Goal: Task Accomplishment & Management: Use online tool/utility

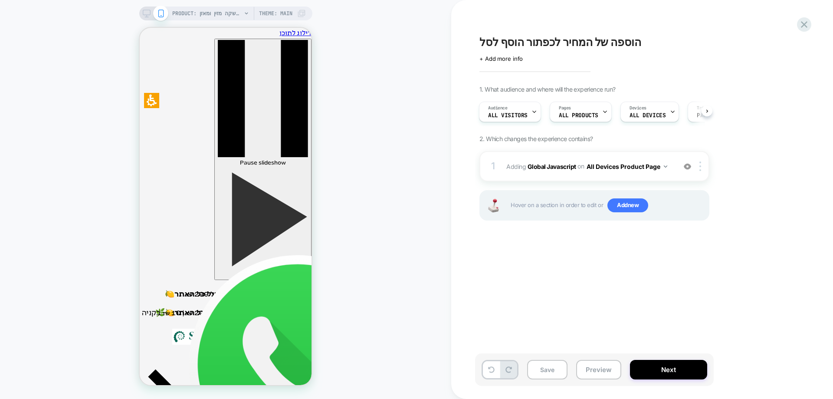
click at [391, 103] on div "PRODUCT: שוקומאקה | משקה מזין ומאזן PRODUCT: שוקומאקה | משקה מזין ומאזן Theme: …" at bounding box center [225, 199] width 451 height 381
click at [806, 26] on icon at bounding box center [805, 25] width 12 height 12
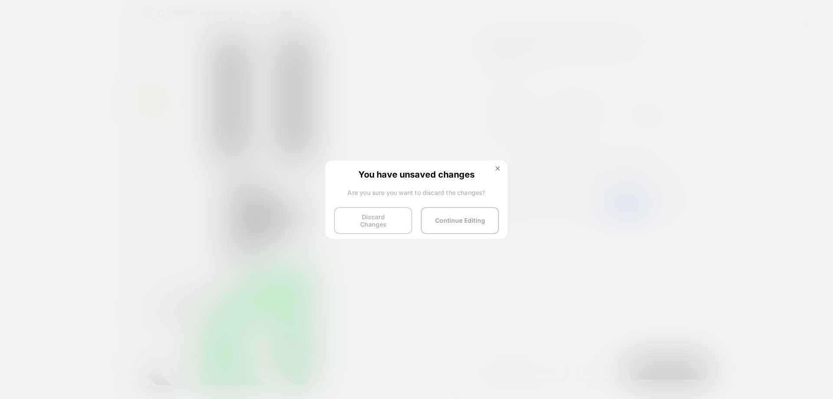
click at [379, 223] on button "Discard Changes" at bounding box center [373, 220] width 78 height 27
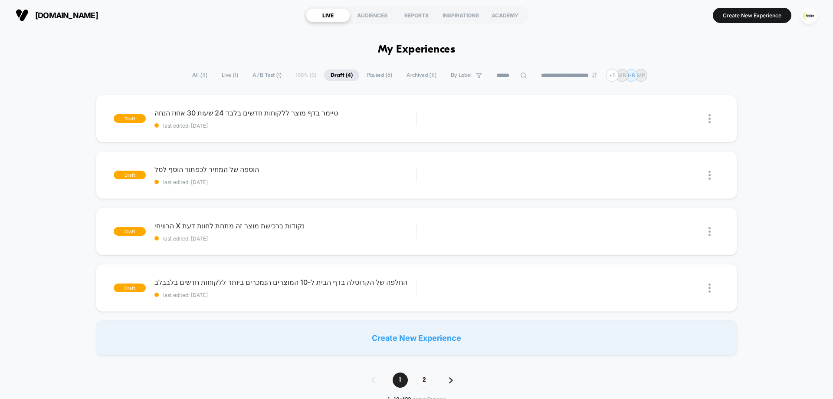
drag, startPoint x: 807, startPoint y: 13, endPoint x: 800, endPoint y: 18, distance: 8.1
click at [807, 14] on img "button" at bounding box center [809, 15] width 17 height 17
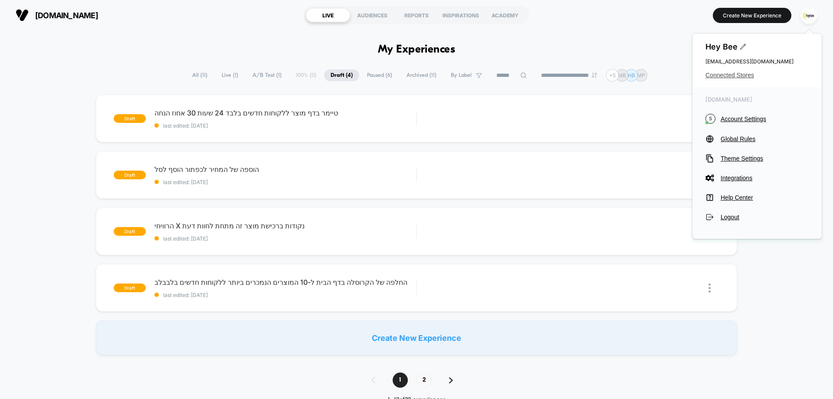
click at [718, 72] on span "Connected Stores" at bounding box center [757, 75] width 103 height 7
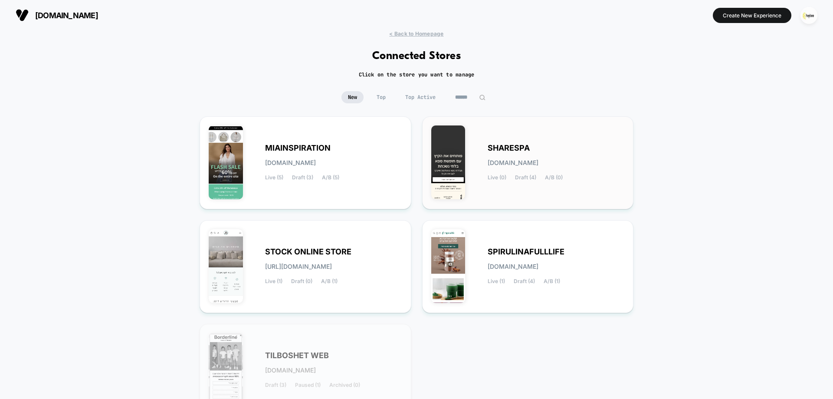
click at [531, 156] on div "SHARESPA sharespa.myshopify.com Live (0) Draft (4) A/B (0)" at bounding box center [556, 163] width 137 height 36
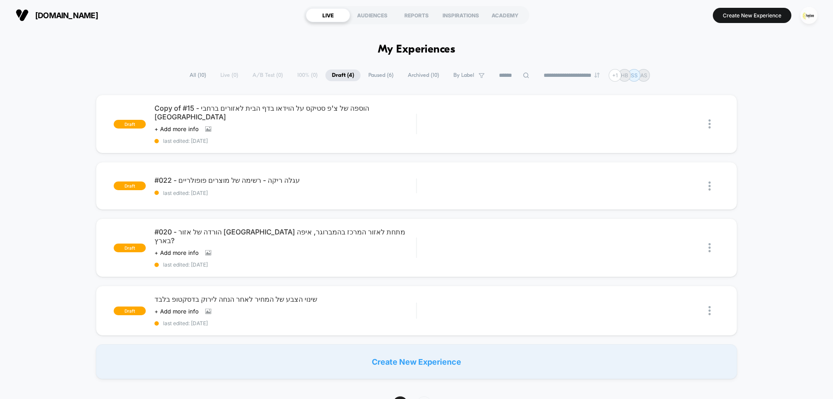
click at [418, 79] on span "Archived ( 10 )" at bounding box center [423, 75] width 44 height 12
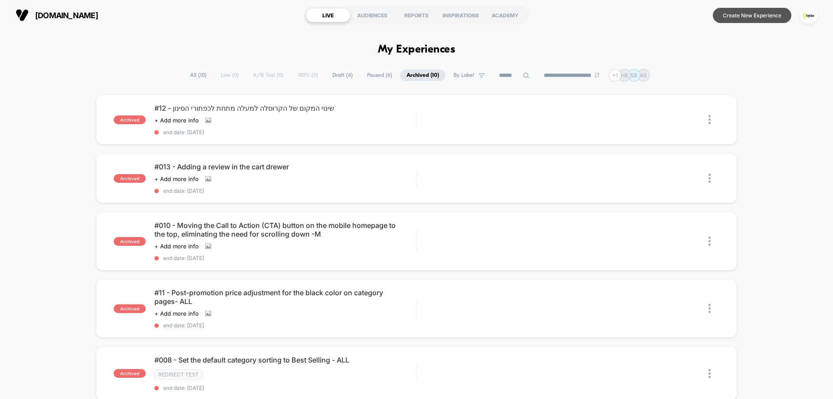
click at [758, 15] on button "Create New Experience" at bounding box center [752, 15] width 79 height 15
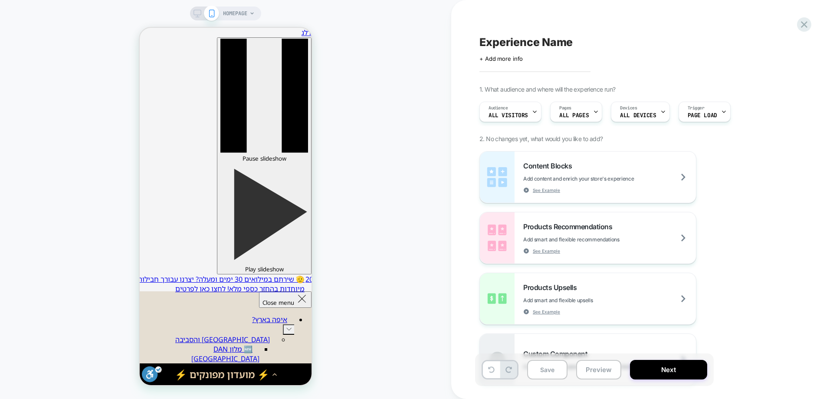
click at [237, 15] on span "HOMEPAGE" at bounding box center [235, 14] width 24 height 14
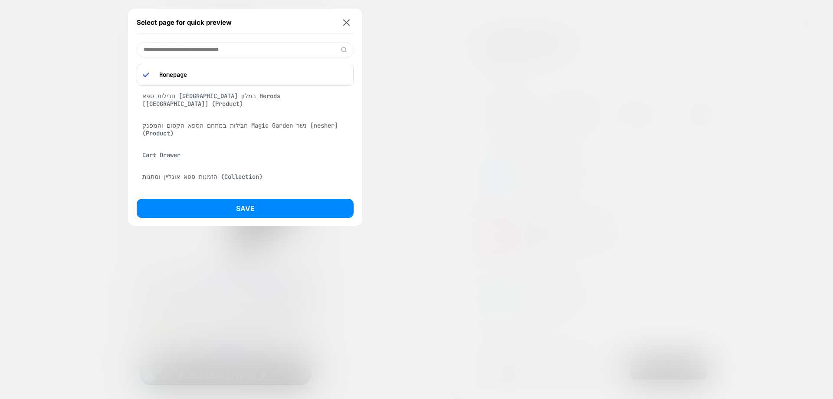
click at [175, 147] on div "Cart Drawer" at bounding box center [245, 155] width 217 height 16
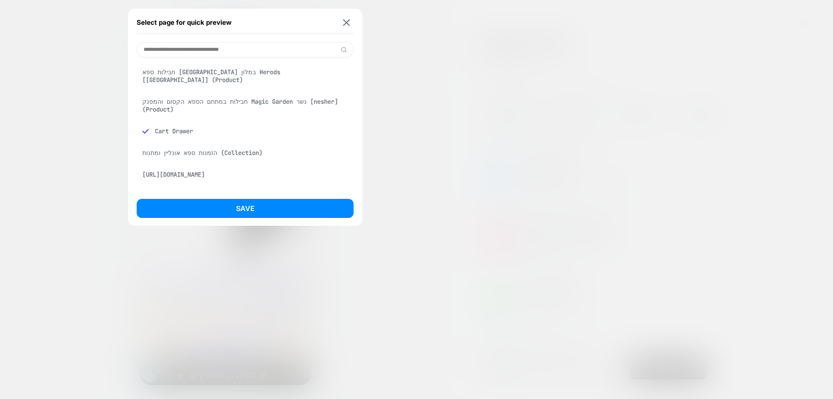
click at [266, 214] on button "Save" at bounding box center [245, 208] width 217 height 19
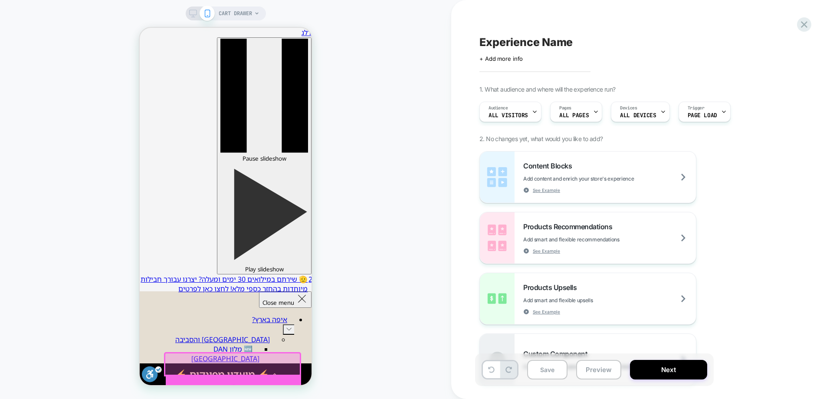
click at [230, 381] on div at bounding box center [233, 388] width 135 height 26
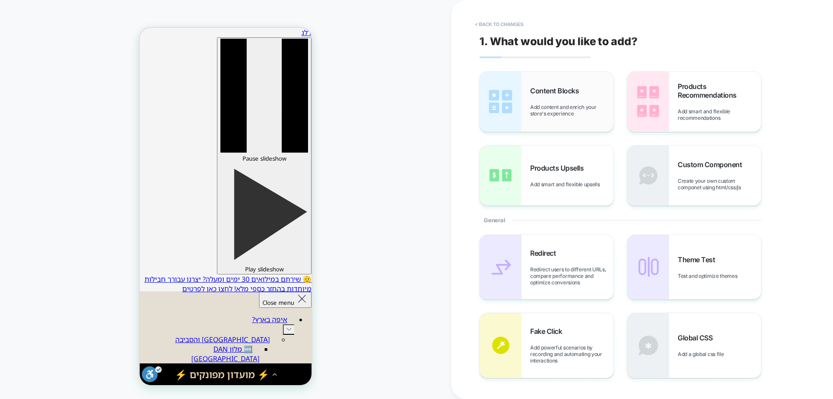
click at [586, 94] on div "Content Blocks Add content and enrich your store's experience" at bounding box center [571, 101] width 83 height 30
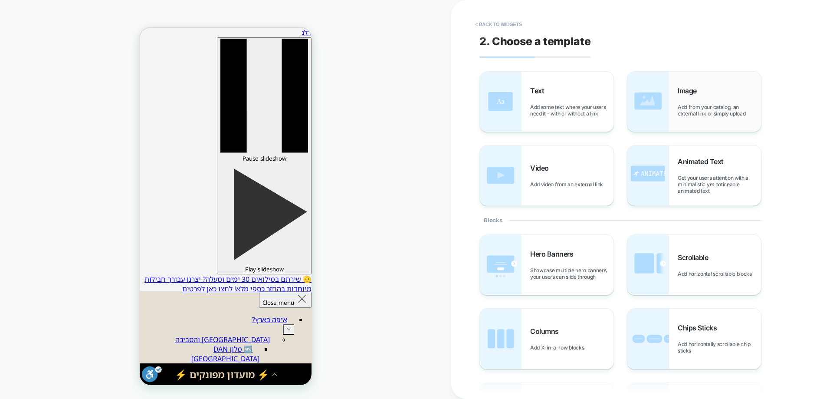
click at [712, 101] on div "Image Add from your catalog, an external link or simply upload" at bounding box center [719, 101] width 83 height 30
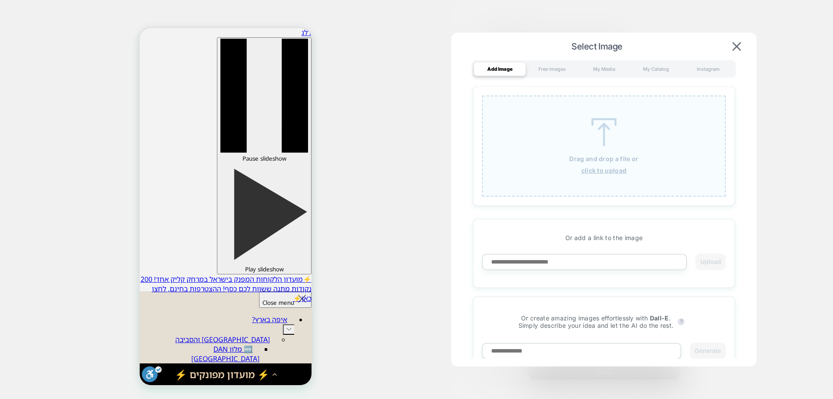
click at [596, 136] on img at bounding box center [604, 132] width 39 height 28
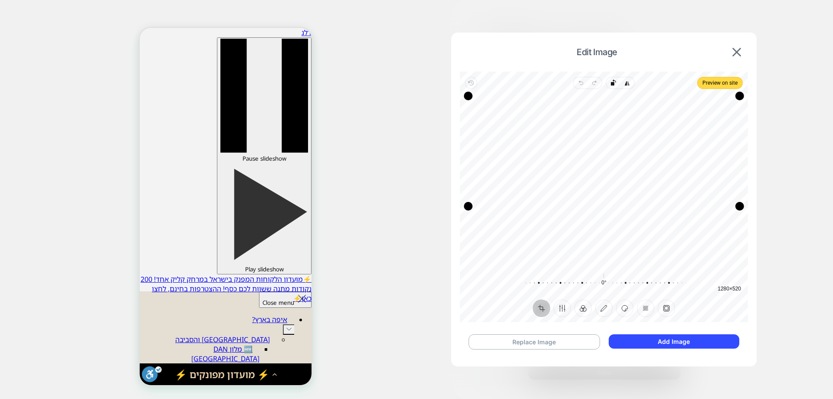
drag, startPoint x: 604, startPoint y: 267, endPoint x: 601, endPoint y: 207, distance: 59.5
click at [601, 207] on div "Drag edge b" at bounding box center [604, 206] width 272 height 9
drag, startPoint x: 602, startPoint y: 98, endPoint x: 596, endPoint y: 157, distance: 59.7
click at [596, 157] on div "Drag edge t" at bounding box center [604, 155] width 272 height 9
click at [680, 340] on button "Add Image" at bounding box center [674, 341] width 131 height 14
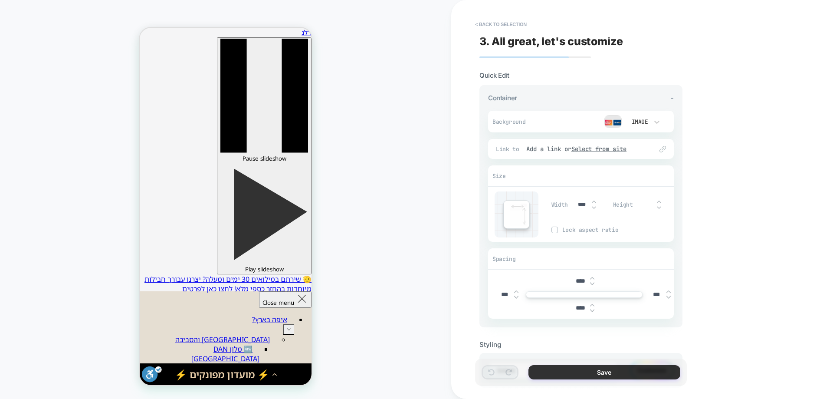
click at [575, 368] on button "Save" at bounding box center [605, 372] width 152 height 14
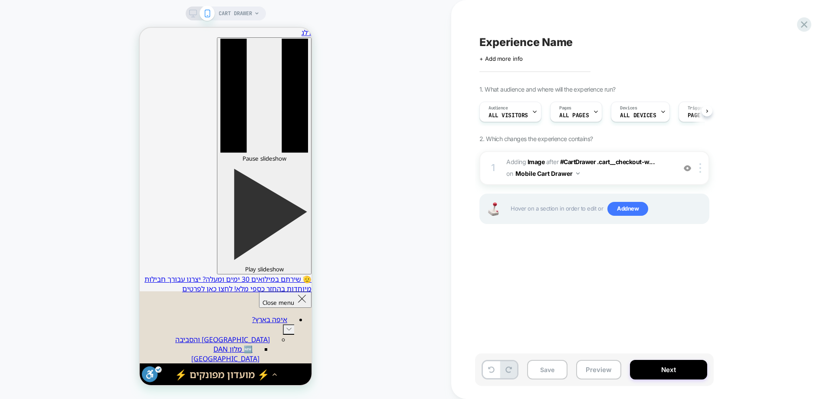
scroll to position [0, 0]
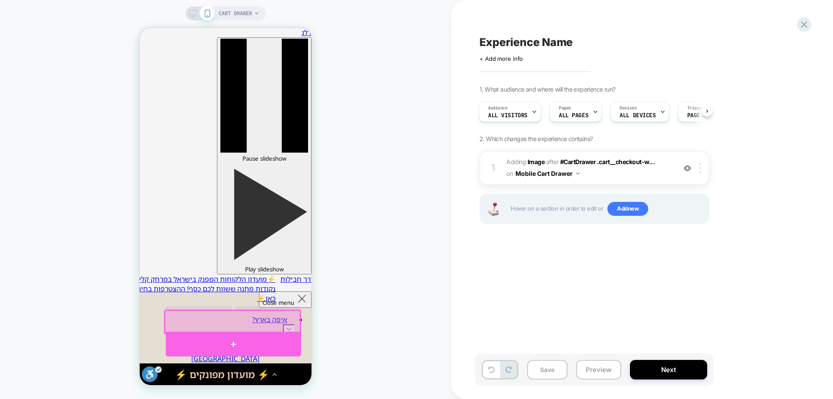
click at [237, 339] on div at bounding box center [233, 344] width 135 height 24
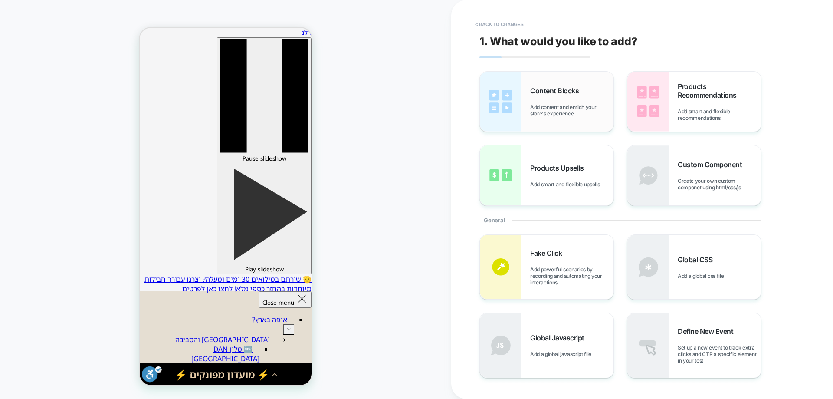
click at [560, 114] on span "Add content and enrich your store's experience" at bounding box center [571, 110] width 83 height 13
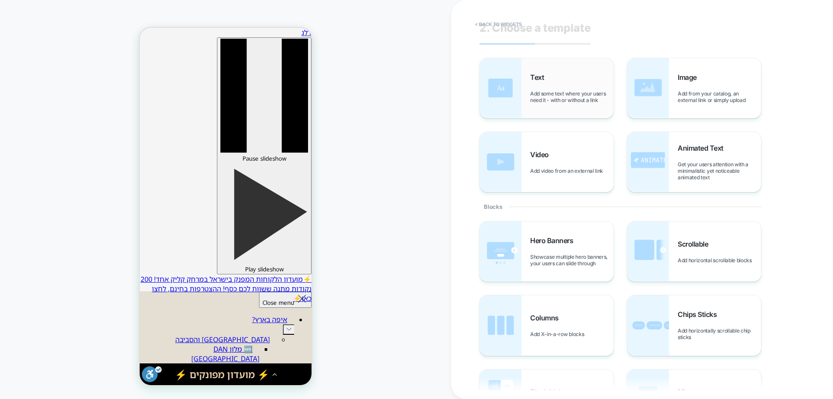
scroll to position [0, 0]
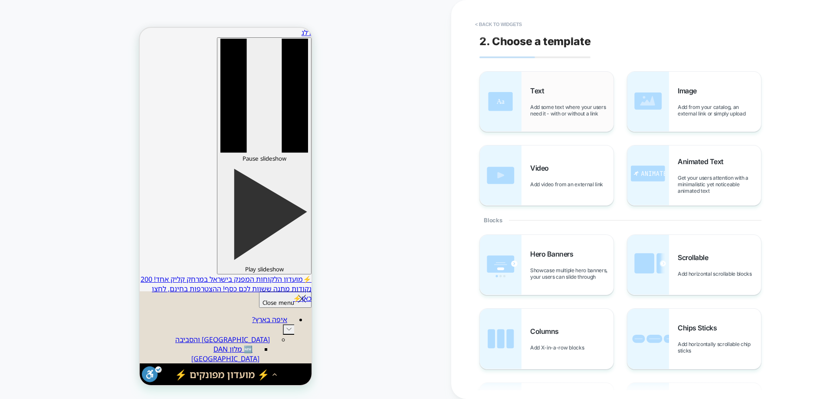
click at [558, 98] on div "Text Add some text where your users need it - with or without a link" at bounding box center [571, 101] width 83 height 30
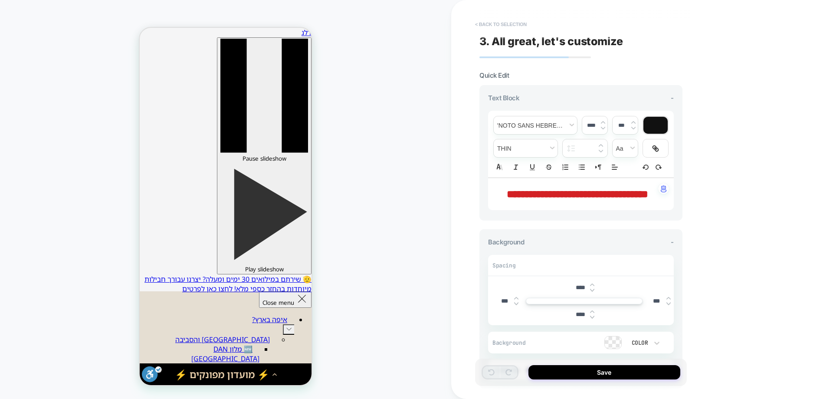
click at [492, 26] on button "< Back to selection" at bounding box center [501, 24] width 60 height 14
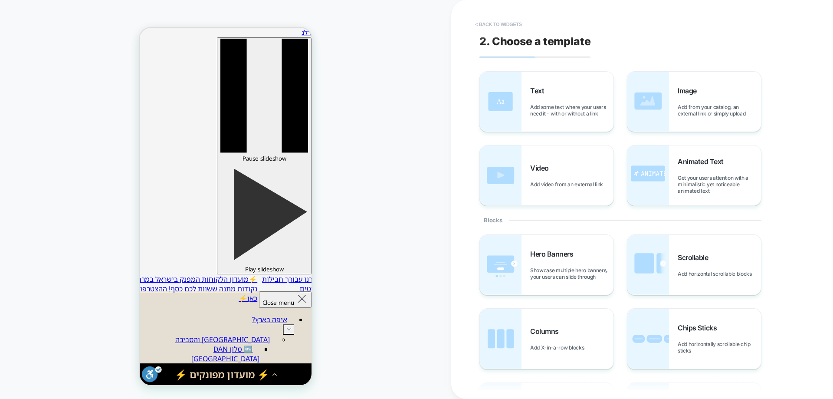
click at [515, 25] on button "< Back to widgets" at bounding box center [499, 24] width 56 height 14
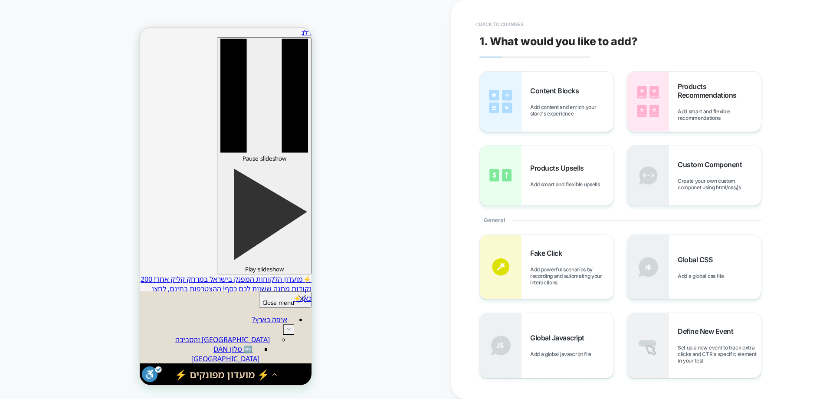
click at [500, 25] on button "< Back to changes" at bounding box center [499, 24] width 57 height 14
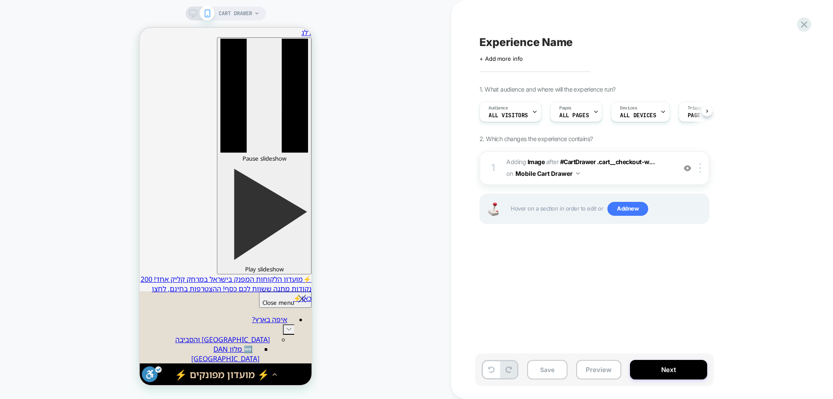
scroll to position [0, 0]
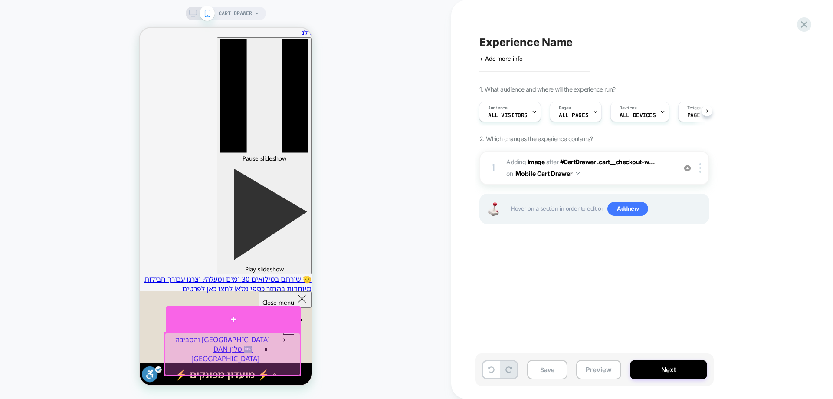
click at [237, 320] on div at bounding box center [233, 319] width 135 height 26
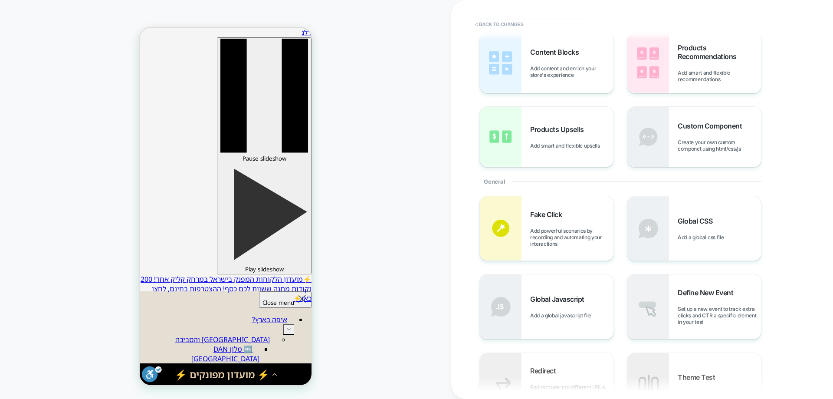
scroll to position [0, 0]
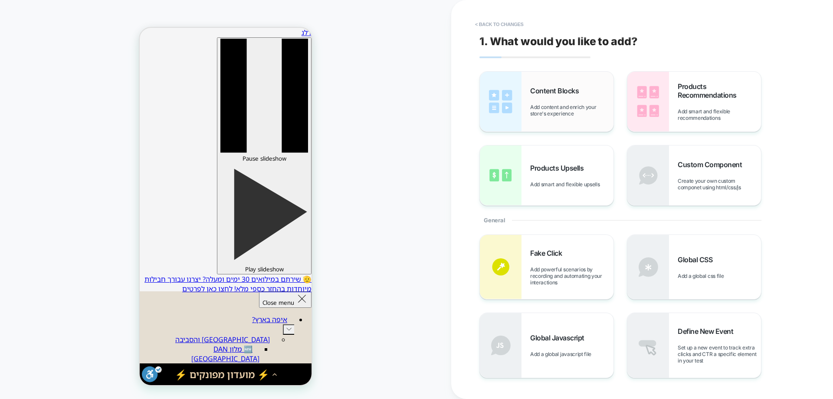
click at [573, 107] on span "Add content and enrich your store's experience" at bounding box center [571, 110] width 83 height 13
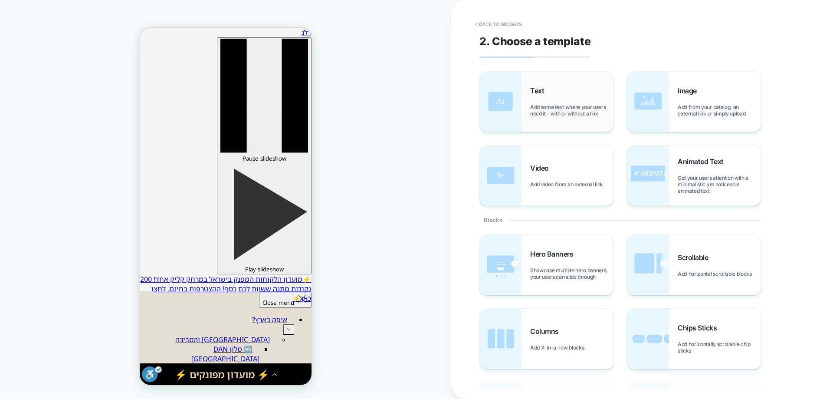
click at [562, 99] on div "Text Add some text where your users need it - with or without a link" at bounding box center [571, 101] width 83 height 30
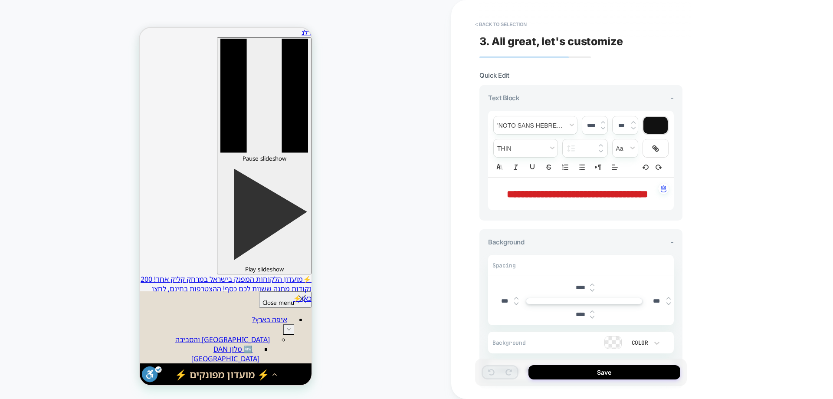
click at [582, 189] on span "**********" at bounding box center [577, 194] width 141 height 10
type input "****"
click at [582, 189] on span "**********" at bounding box center [577, 194] width 141 height 10
click at [582, 189] on span "**********" at bounding box center [578, 194] width 138 height 10
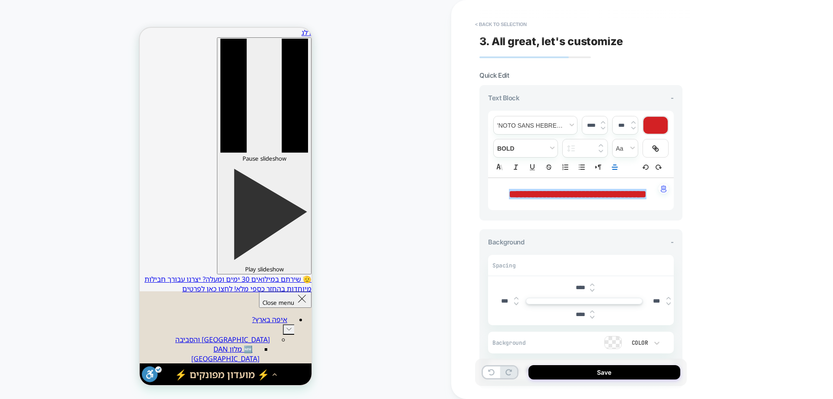
click at [597, 128] on input "****" at bounding box center [591, 125] width 18 height 7
type input "****"
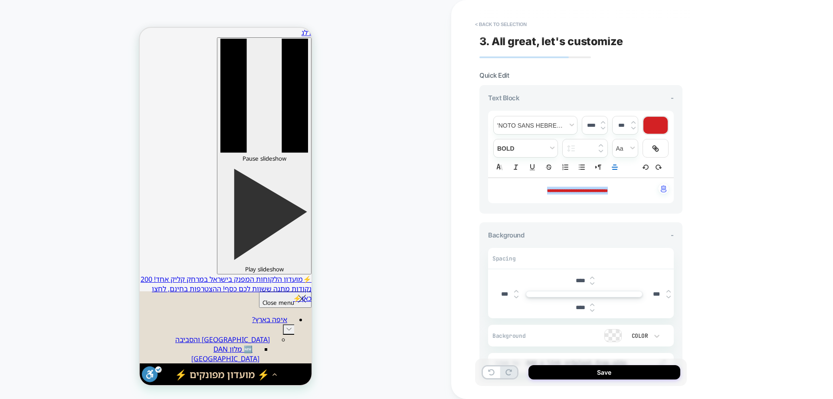
click at [593, 283] on img at bounding box center [592, 283] width 4 height 3
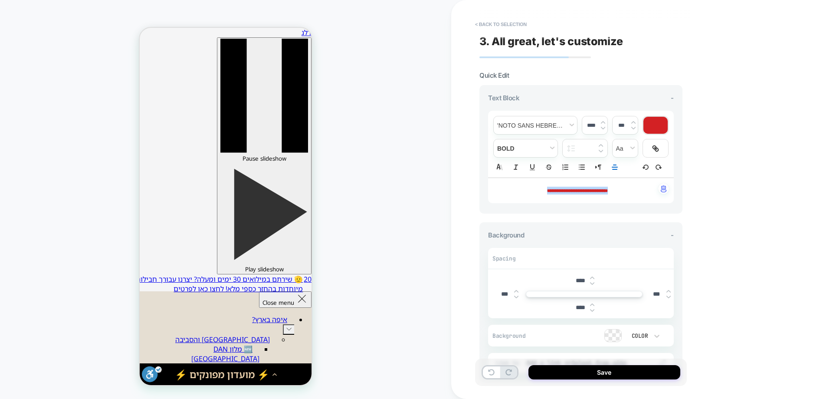
type input "****"
click at [594, 309] on img at bounding box center [592, 310] width 4 height 3
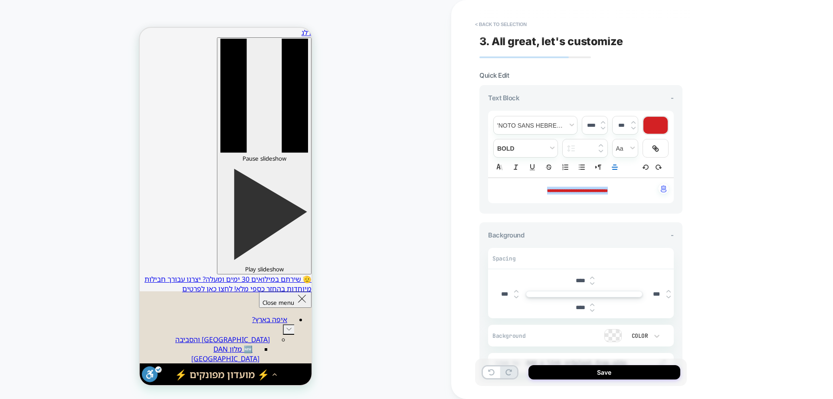
click at [594, 309] on img at bounding box center [592, 310] width 4 height 3
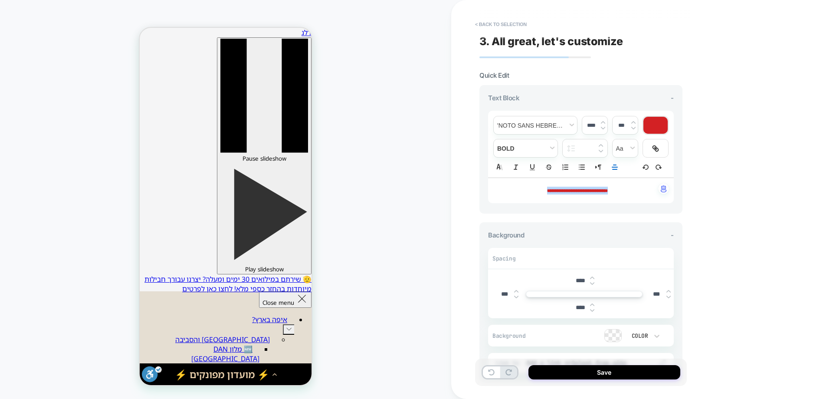
click at [594, 309] on img at bounding box center [592, 310] width 4 height 3
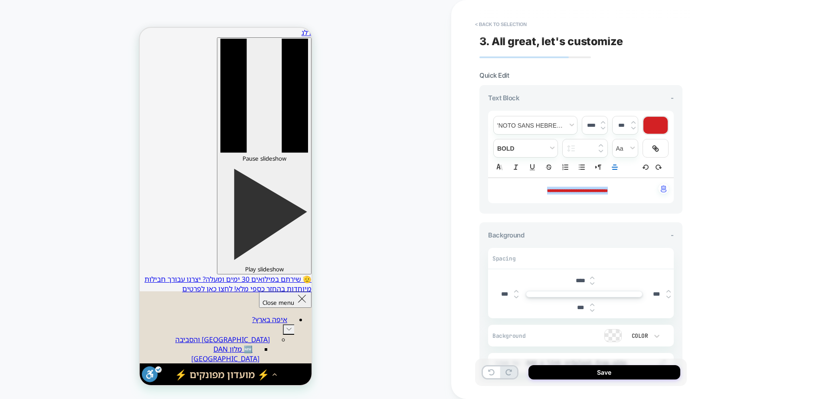
click at [594, 309] on img at bounding box center [592, 310] width 4 height 3
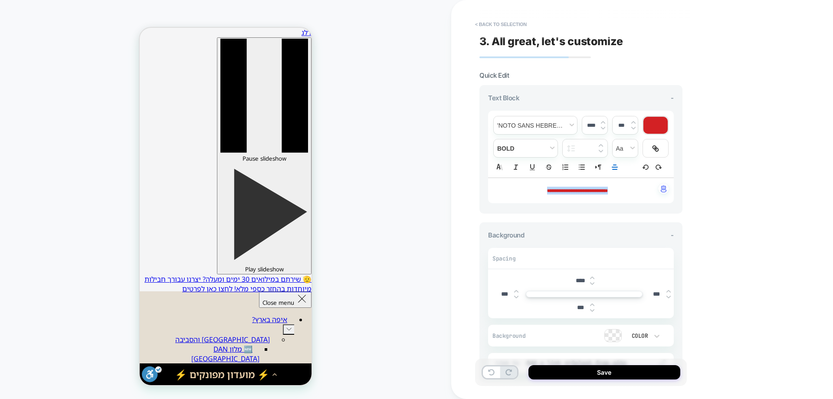
click at [594, 309] on img at bounding box center [592, 310] width 4 height 3
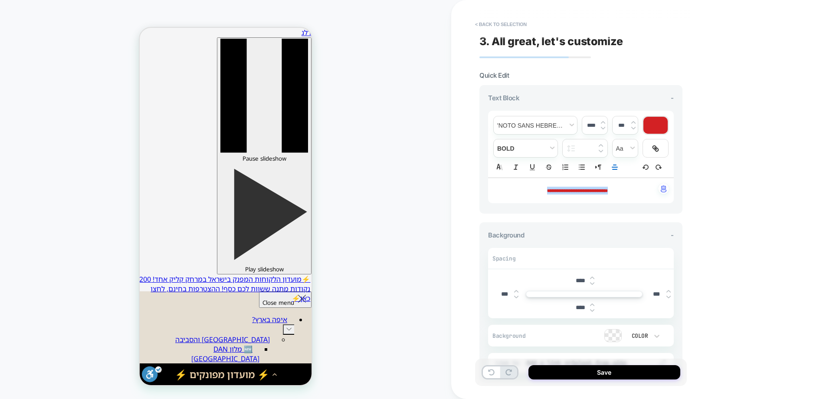
click at [594, 309] on img at bounding box center [592, 310] width 4 height 3
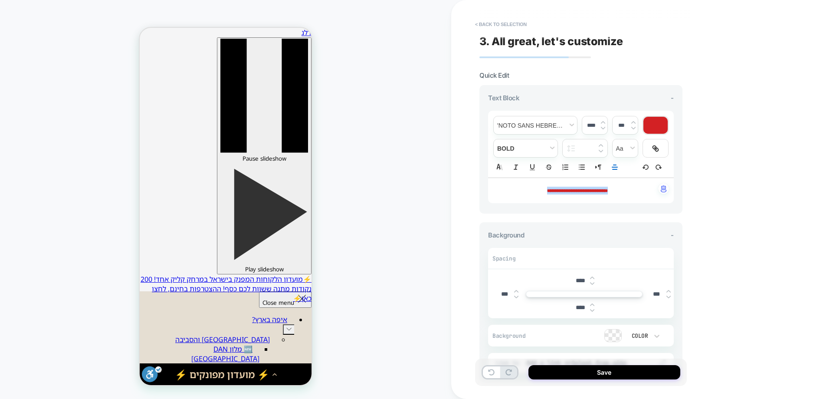
type input "****"
click at [602, 123] on img at bounding box center [603, 122] width 4 height 3
type input "****"
click at [599, 372] on button "Save" at bounding box center [605, 372] width 152 height 14
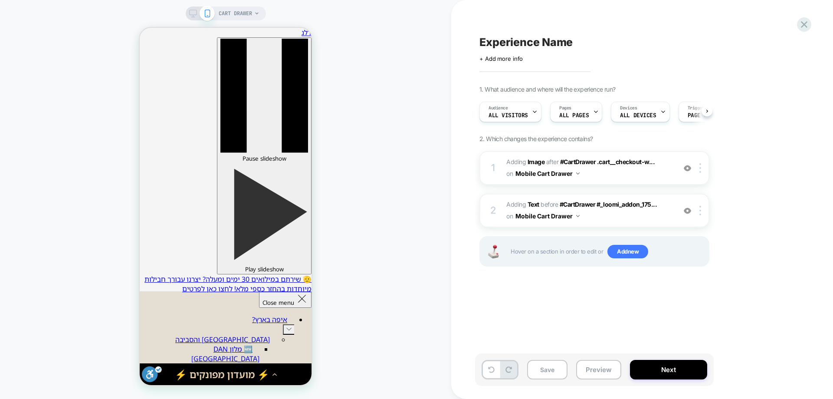
scroll to position [0, 0]
click at [551, 368] on button "Save" at bounding box center [547, 370] width 40 height 20
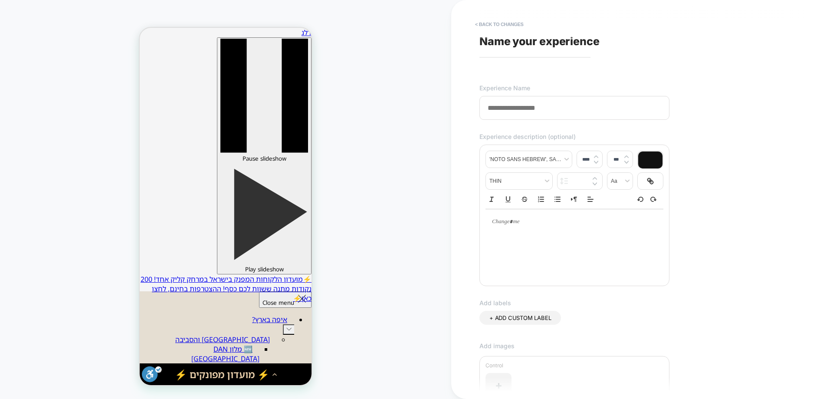
click at [583, 115] on input at bounding box center [575, 108] width 190 height 24
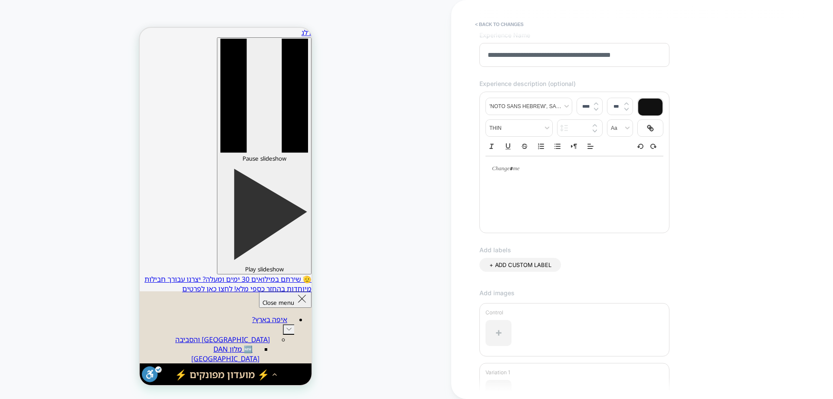
scroll to position [155, 0]
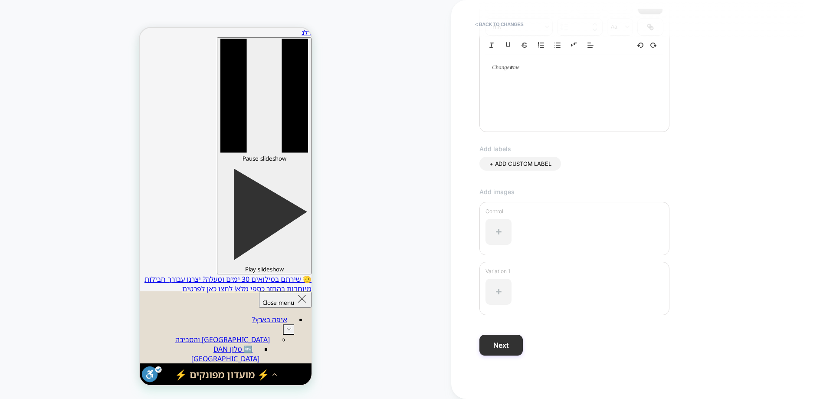
type input "**********"
click at [511, 342] on button "Next" at bounding box center [501, 345] width 43 height 21
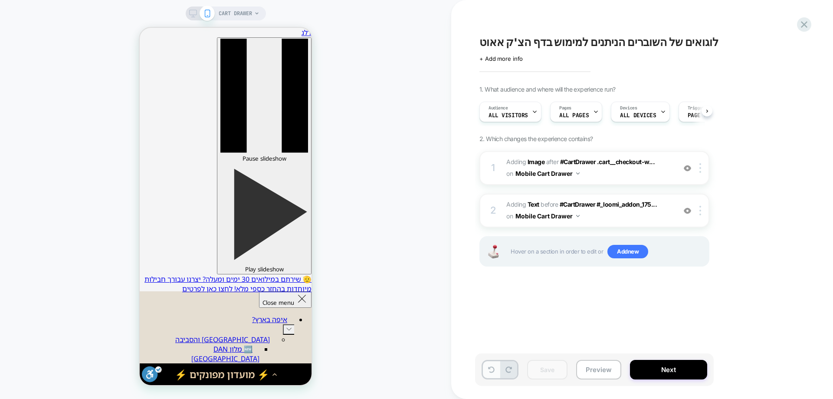
scroll to position [0, 0]
click at [533, 162] on b "Image" at bounding box center [536, 161] width 17 height 7
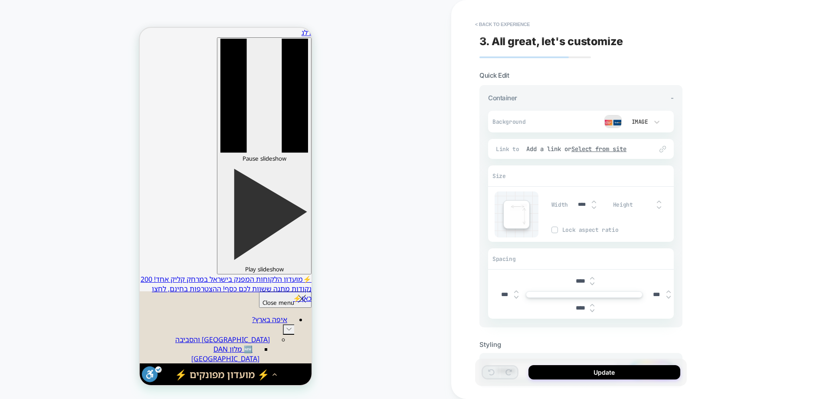
click at [592, 311] on img at bounding box center [592, 310] width 4 height 3
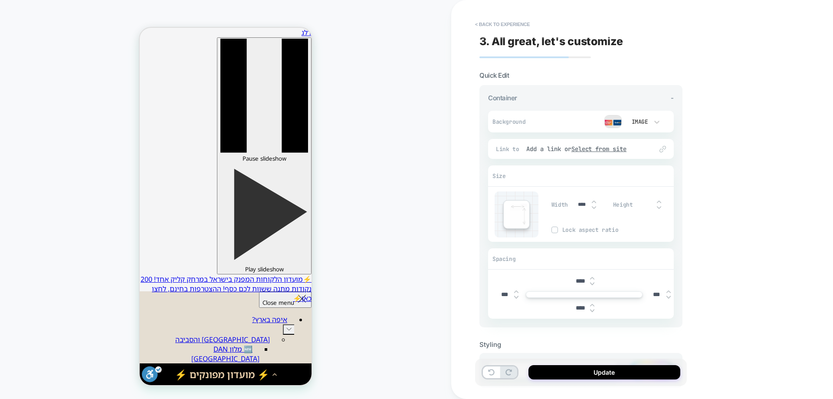
click at [592, 311] on img at bounding box center [592, 310] width 4 height 3
type input "****"
click at [510, 24] on button "< Back to experience" at bounding box center [502, 24] width 63 height 14
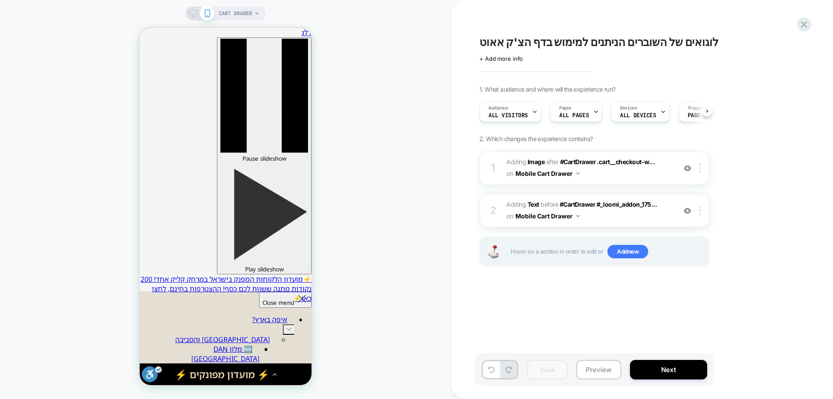
scroll to position [0, 0]
click at [533, 204] on b "Text" at bounding box center [534, 204] width 12 height 7
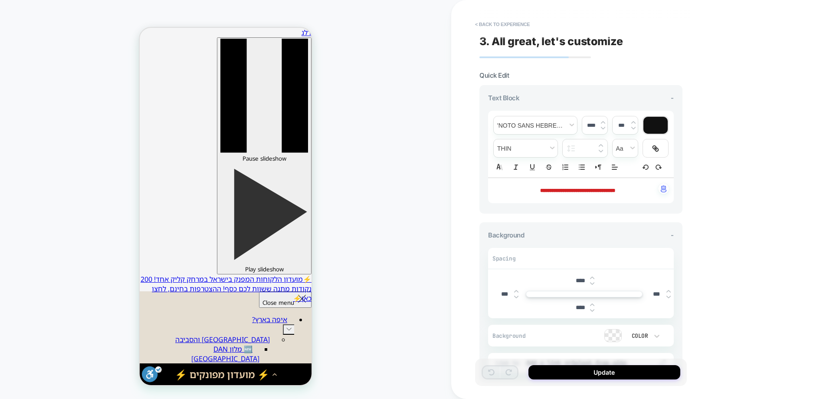
click at [584, 192] on strong "**********" at bounding box center [577, 190] width 75 height 5
type input "****"
click at [647, 121] on div at bounding box center [656, 125] width 24 height 17
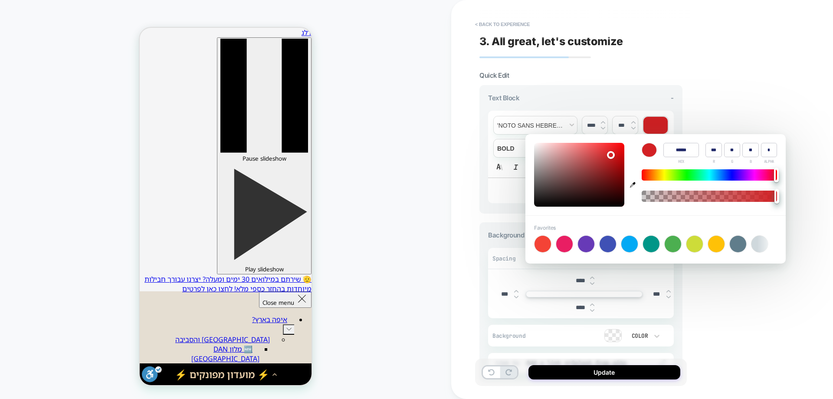
click at [633, 184] on icon "button" at bounding box center [633, 185] width 6 height 6
type input "******"
type input "**"
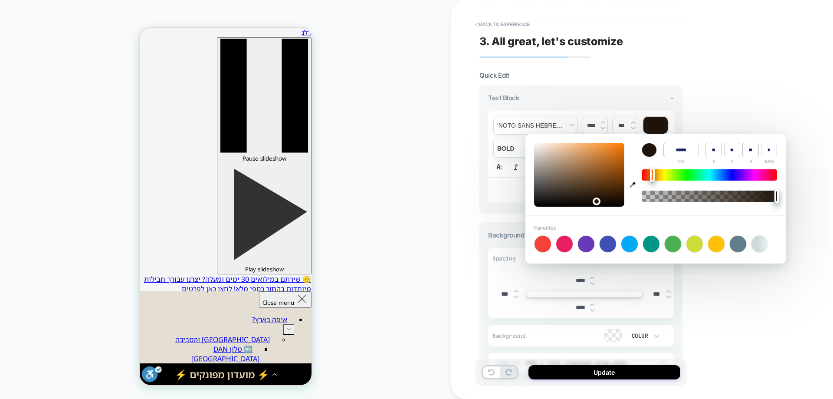
click at [365, 315] on div "CART DRAWER" at bounding box center [225, 199] width 451 height 381
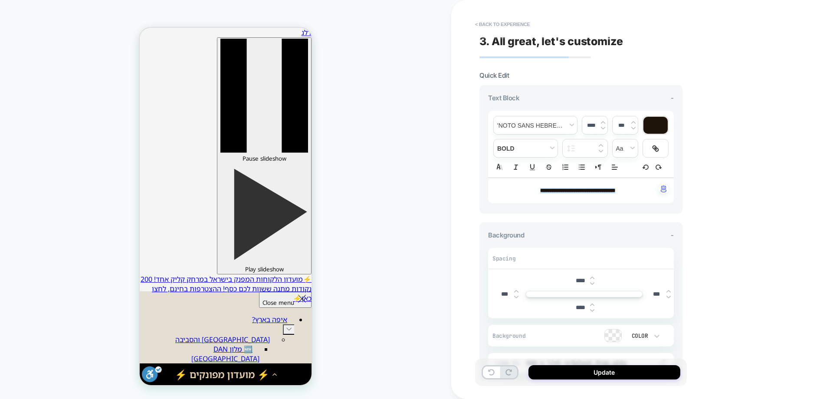
click at [585, 191] on strong "**********" at bounding box center [577, 190] width 75 height 5
click at [519, 191] on p "**********" at bounding box center [578, 191] width 162 height 8
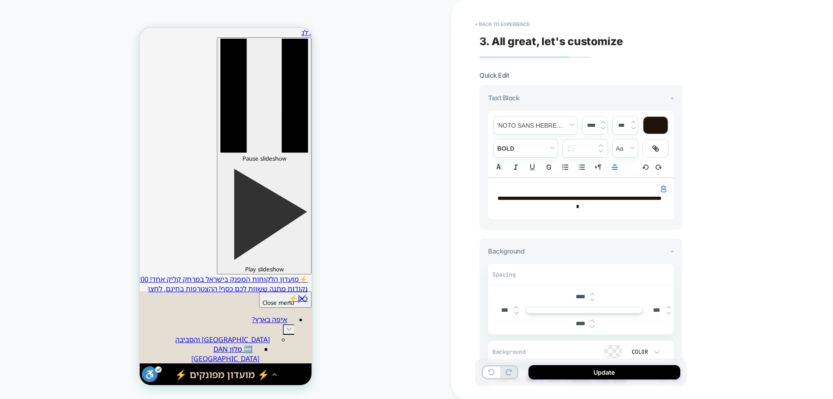
click at [546, 203] on p "**********" at bounding box center [578, 202] width 162 height 16
click at [546, 200] on strong "**********" at bounding box center [580, 202] width 164 height 13
click at [545, 199] on strong "**********" at bounding box center [580, 202] width 164 height 13
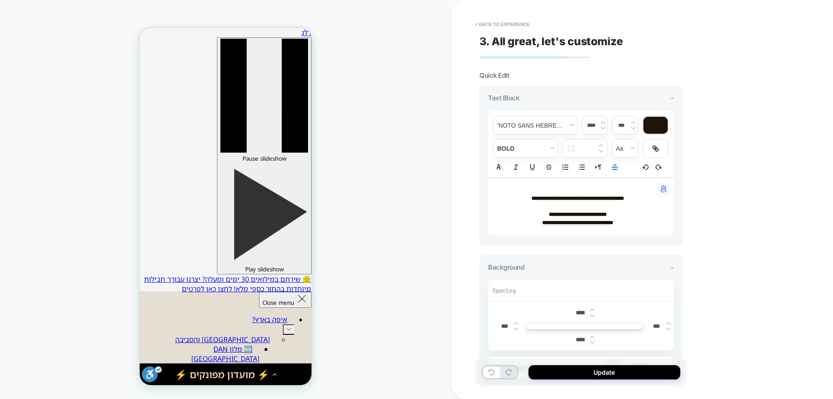
click at [618, 213] on p "**********" at bounding box center [578, 214] width 162 height 8
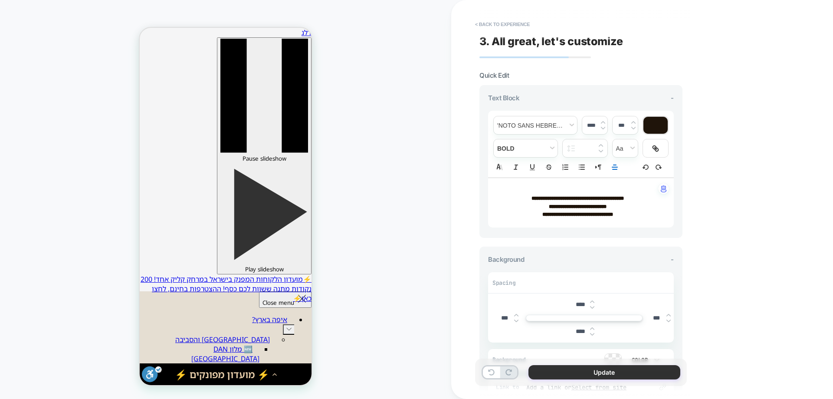
click at [599, 369] on button "Update" at bounding box center [605, 372] width 152 height 14
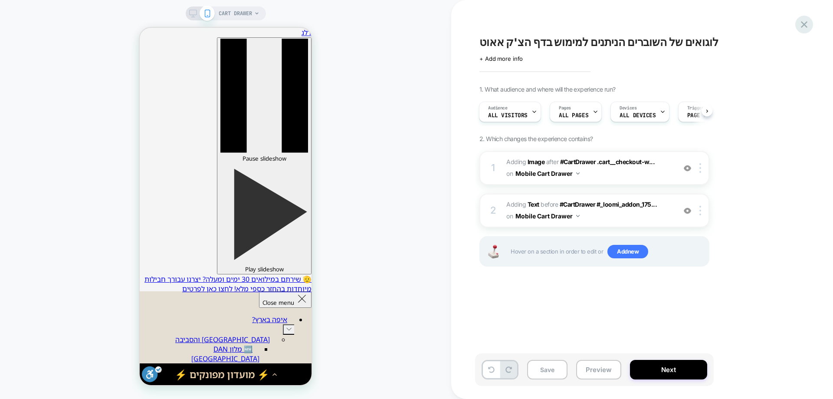
click at [803, 26] on icon at bounding box center [804, 24] width 7 height 7
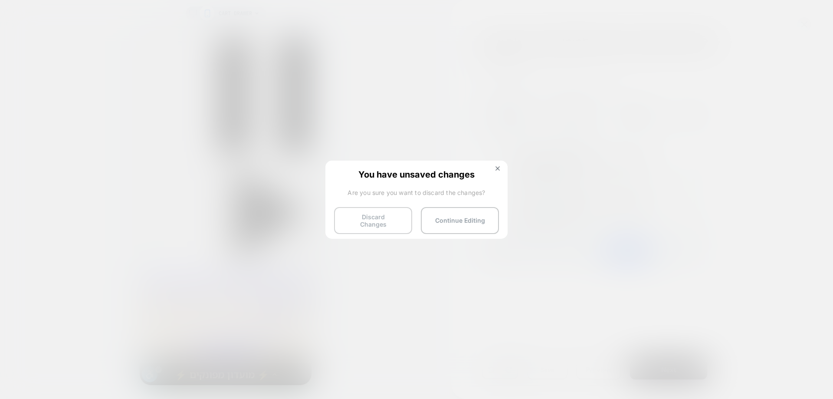
click at [380, 217] on button "Discard Changes" at bounding box center [373, 220] width 78 height 27
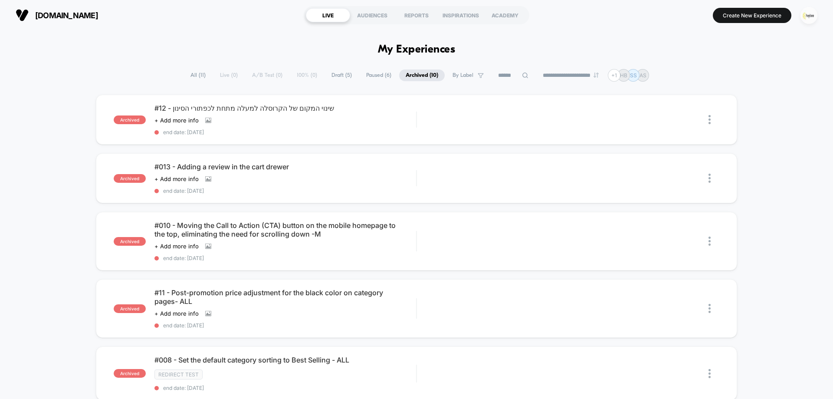
click at [810, 16] on img "button" at bounding box center [809, 15] width 17 height 17
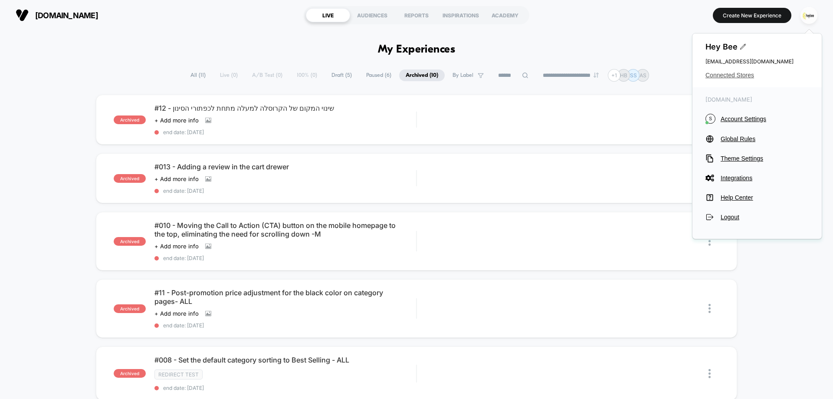
click at [730, 77] on span "Connected Stores" at bounding box center [757, 75] width 103 height 7
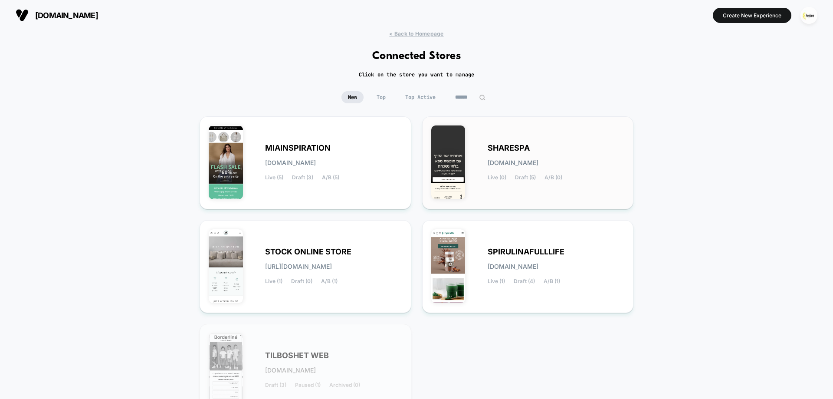
click at [530, 145] on div "SHARESPA sharespa.myshopify.com Live (0) Draft (5) A/B (0)" at bounding box center [556, 163] width 137 height 36
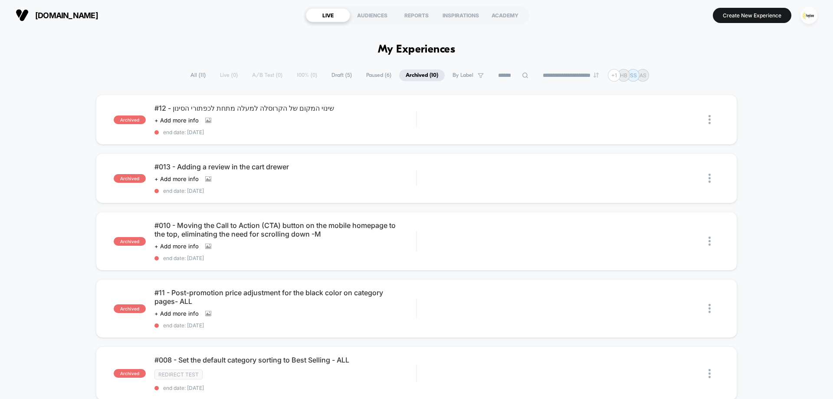
click at [333, 74] on span "Draft ( 5 )" at bounding box center [341, 75] width 33 height 12
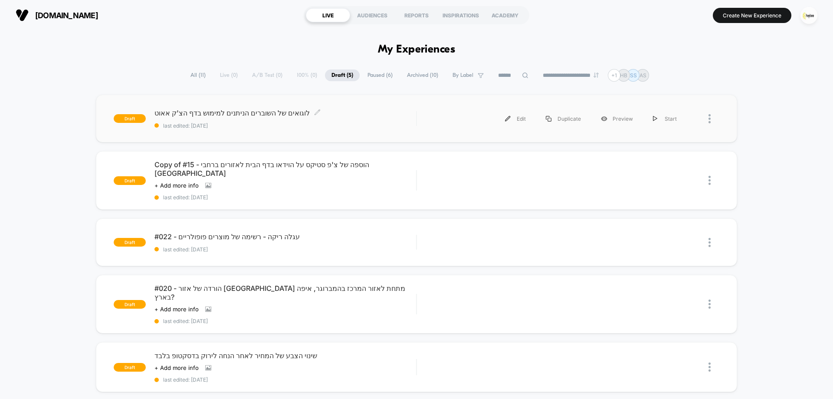
click at [268, 119] on div "לוגואים של השוברים הניתנים למימוש בדף הצ'ק אאוט Click to edit experience detail…" at bounding box center [286, 119] width 262 height 20
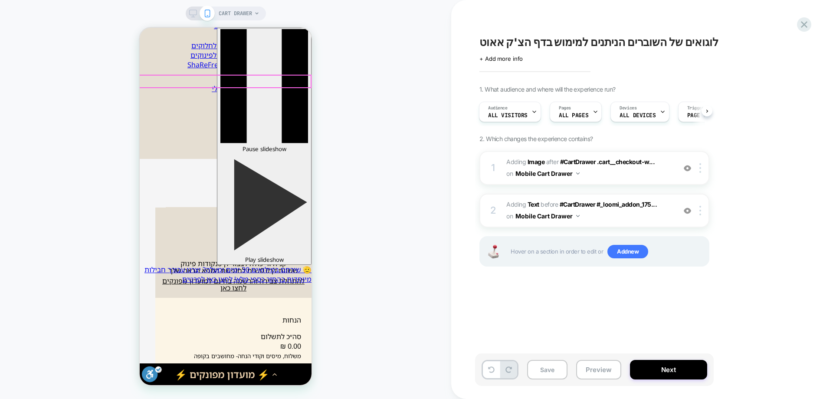
scroll to position [347, 0]
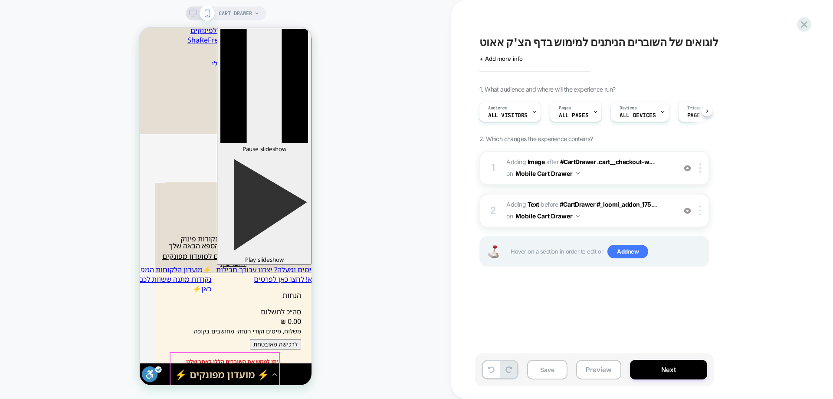
scroll to position [304, 0]
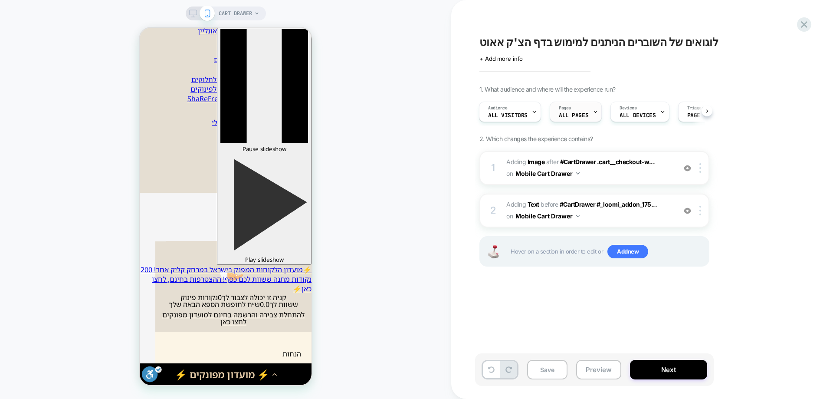
click at [566, 112] on div "Pages ALL PAGES" at bounding box center [573, 112] width 47 height 20
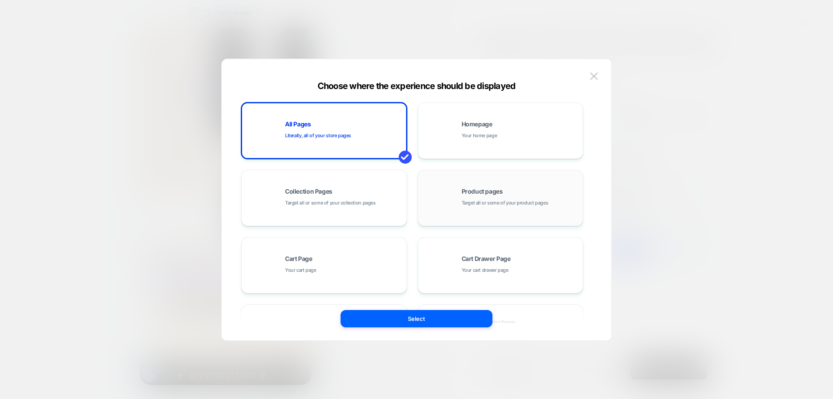
click at [480, 198] on div "Product pages Target all or some of your product pages" at bounding box center [520, 197] width 117 height 19
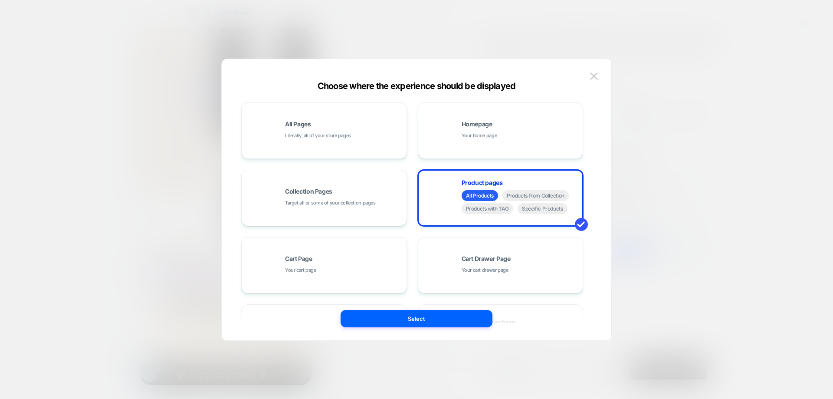
drag, startPoint x: 477, startPoint y: 320, endPoint x: 443, endPoint y: 296, distance: 40.8
click at [476, 320] on button "Select" at bounding box center [417, 318] width 152 height 17
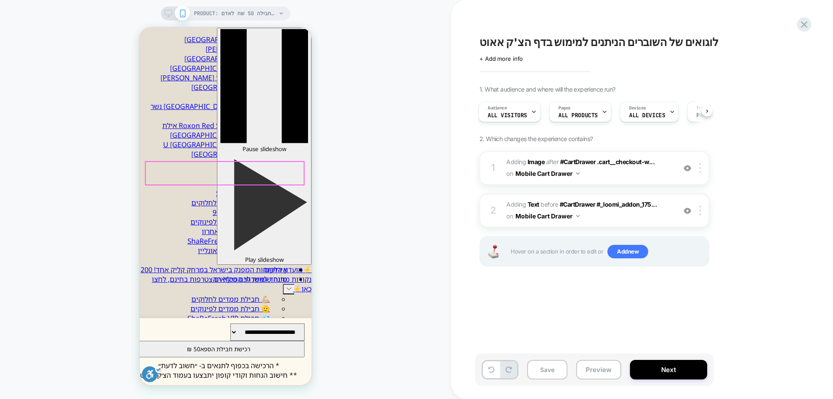
scroll to position [0, 0]
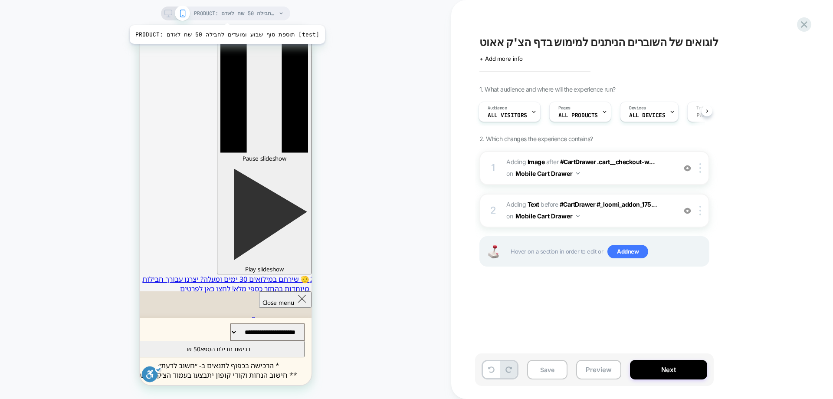
click at [231, 18] on span "PRODUCT: תוספת סוף שבוע ומועדים לחבילה 50 שח לאדם [test]" at bounding box center [235, 14] width 82 height 14
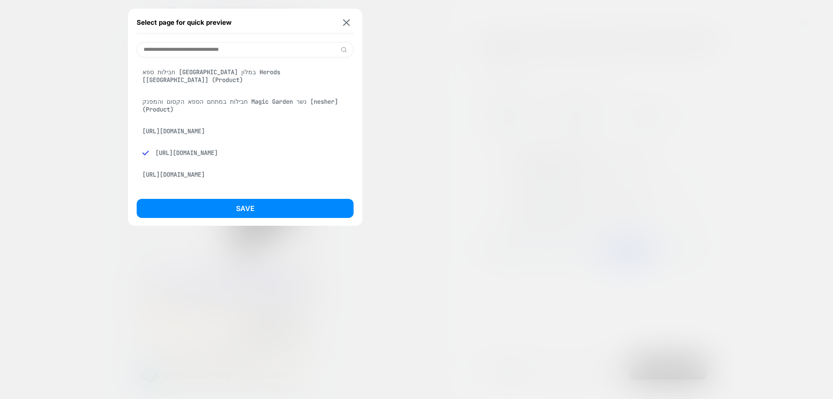
click at [226, 98] on div "חבילות במתחם הספא הקסום והמפנק Magic Garden נשר [nesher] (Product)" at bounding box center [245, 105] width 217 height 24
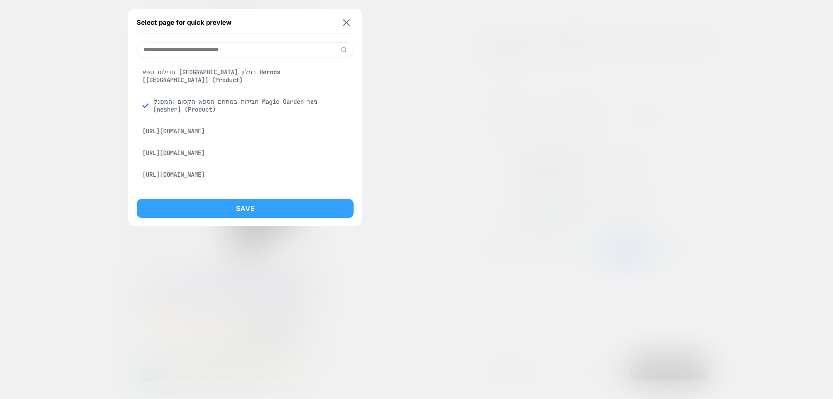
click at [279, 214] on button "Save" at bounding box center [245, 208] width 217 height 19
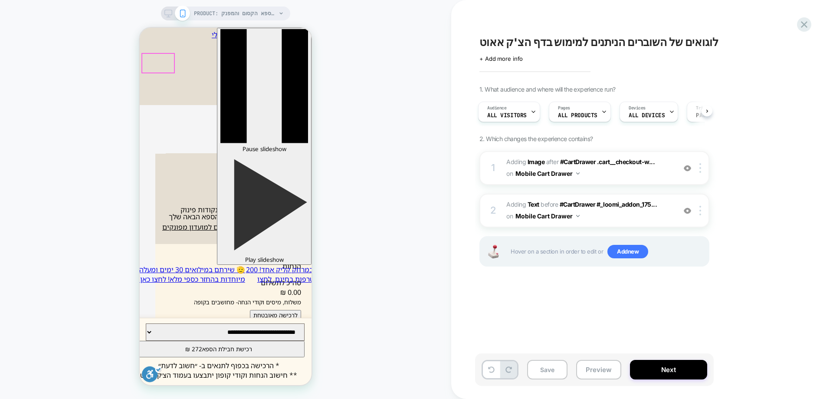
scroll to position [391, 0]
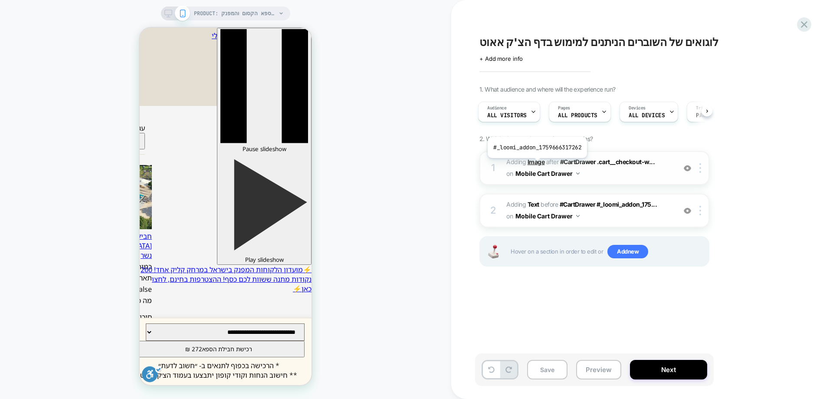
click at [536, 164] on b "Image" at bounding box center [536, 161] width 17 height 7
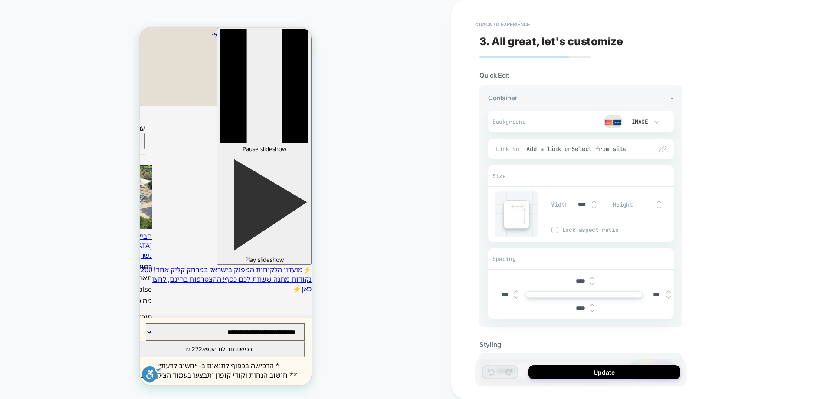
click at [617, 125] on img at bounding box center [613, 121] width 17 height 13
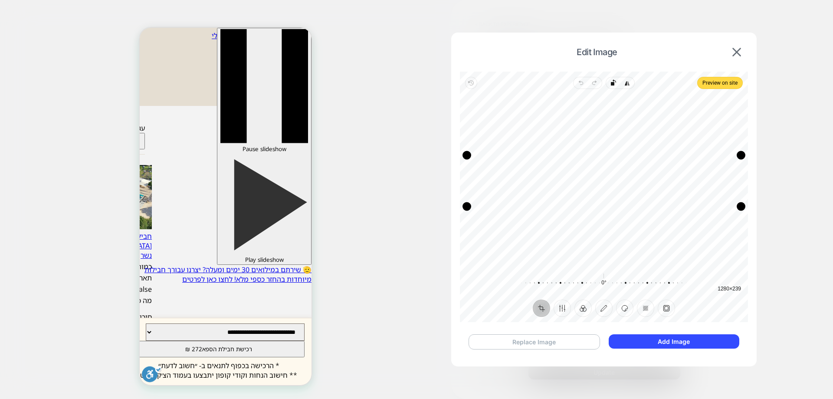
click at [561, 338] on button "Replace Image" at bounding box center [535, 341] width 132 height 15
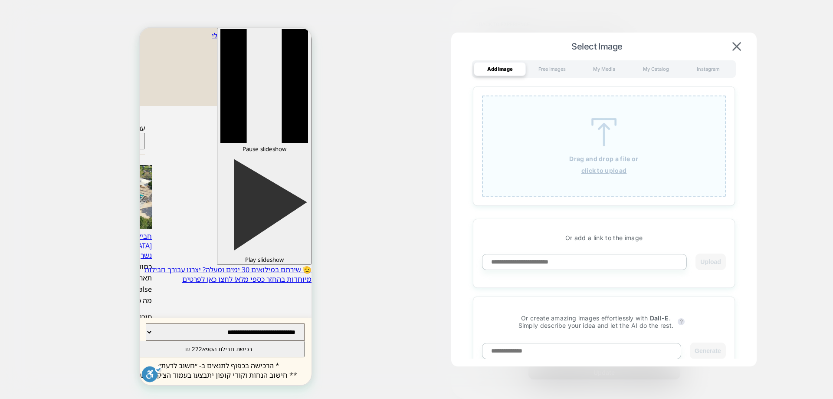
click at [583, 161] on p "Drag and drop a file or" at bounding box center [603, 158] width 69 height 7
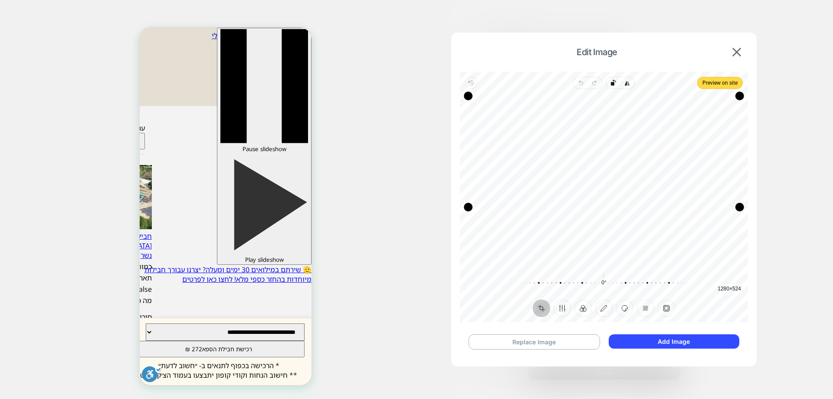
drag, startPoint x: 609, startPoint y: 262, endPoint x: 608, endPoint y: 207, distance: 54.7
click at [608, 207] on div "Drag edge b" at bounding box center [604, 207] width 272 height 9
drag, startPoint x: 598, startPoint y: 98, endPoint x: 594, endPoint y: 165, distance: 67.0
click at [594, 165] on div "Drag edge t" at bounding box center [604, 162] width 272 height 9
click at [607, 203] on div "Drag edge b" at bounding box center [604, 205] width 272 height 9
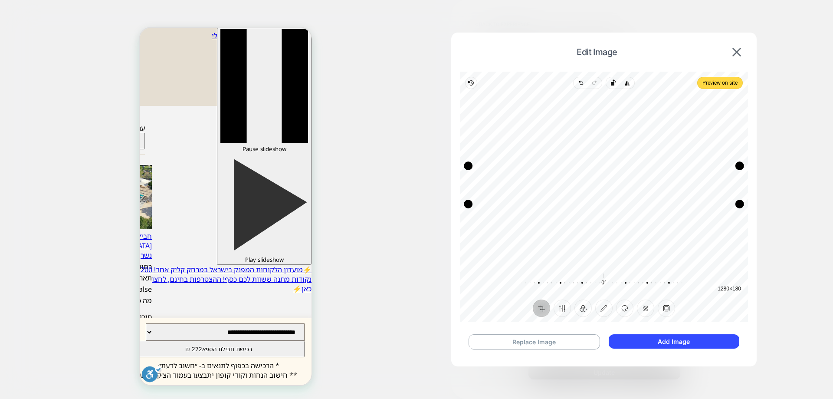
click at [605, 168] on div "Drag edge t" at bounding box center [604, 165] width 272 height 9
click at [738, 185] on div "Drag edge r" at bounding box center [737, 185] width 9 height 38
click at [689, 338] on button "Add Image" at bounding box center [674, 341] width 131 height 14
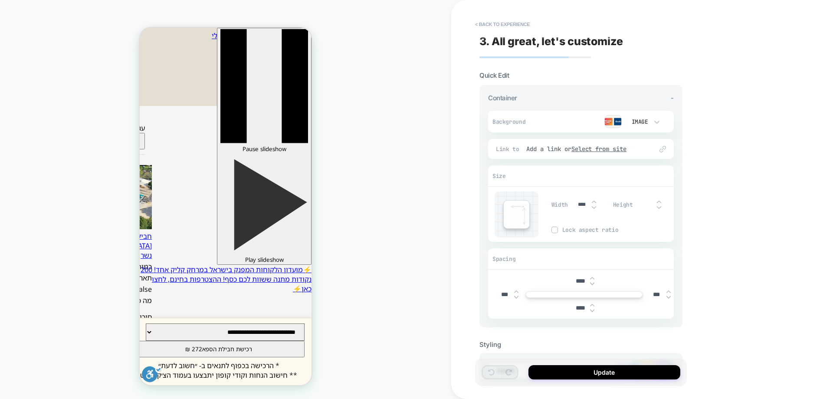
drag, startPoint x: 594, startPoint y: 371, endPoint x: 582, endPoint y: 319, distance: 53.1
click at [582, 319] on div "< Back to experience 3. All great, let's customize Quick Edit Container - Backg…" at bounding box center [586, 199] width 212 height 399
click at [592, 308] on div at bounding box center [592, 307] width 4 height 9
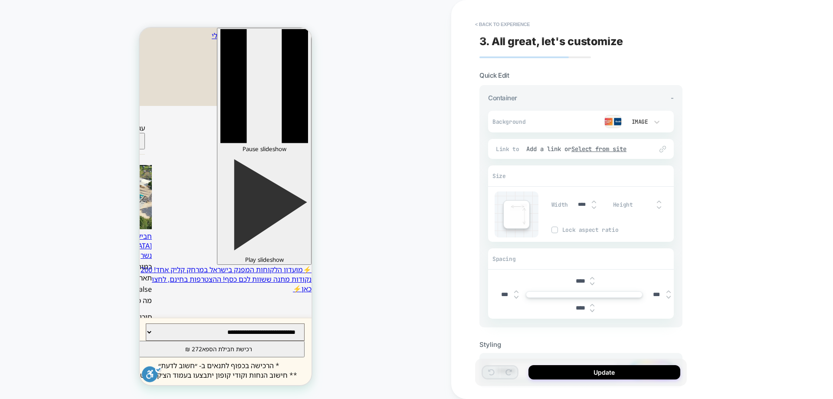
click at [592, 312] on img at bounding box center [592, 310] width 4 height 3
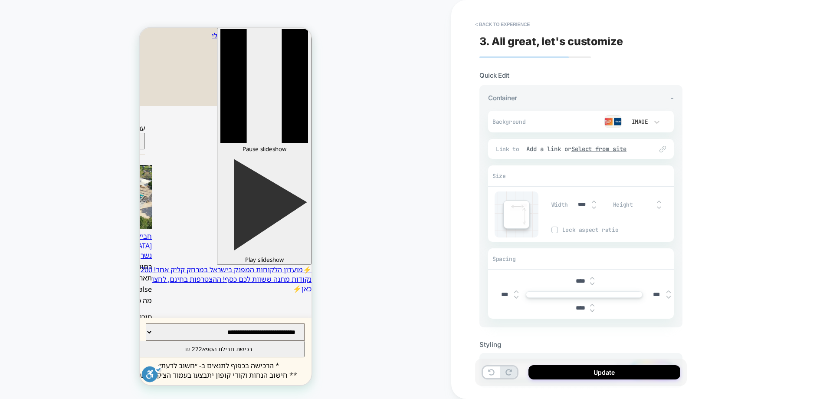
click at [592, 312] on img at bounding box center [592, 310] width 4 height 3
click at [592, 311] on img at bounding box center [592, 310] width 4 height 3
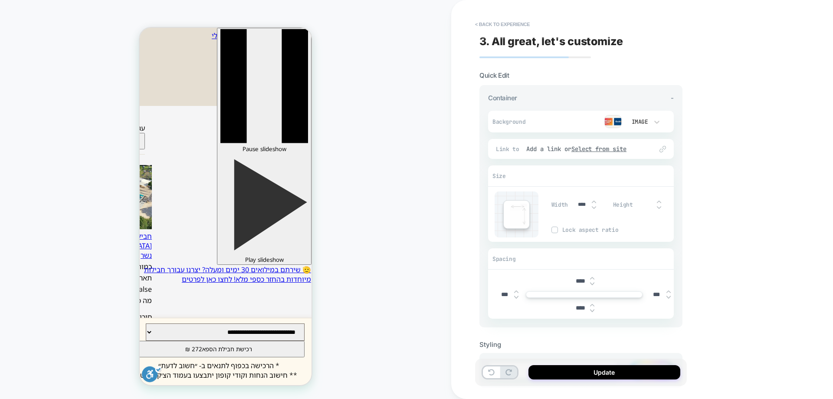
click at [592, 311] on img at bounding box center [592, 310] width 4 height 3
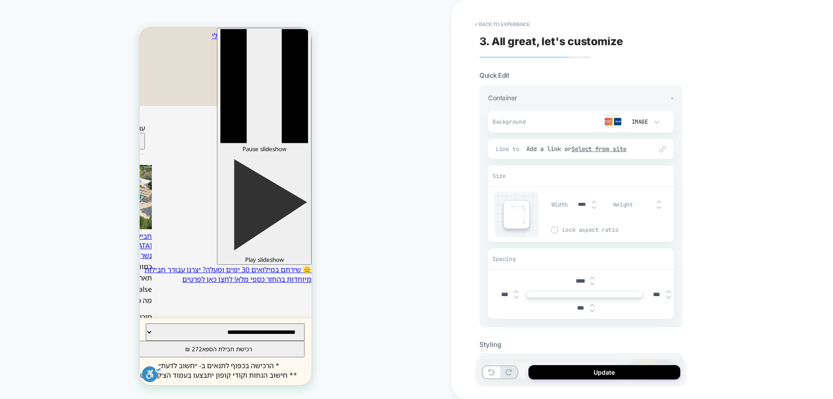
click at [592, 311] on img at bounding box center [592, 310] width 4 height 3
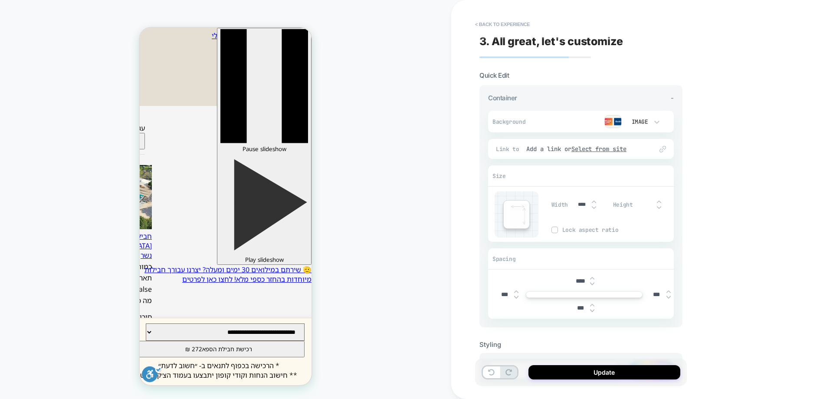
click at [592, 311] on img at bounding box center [592, 310] width 4 height 3
click at [593, 311] on img at bounding box center [592, 310] width 4 height 3
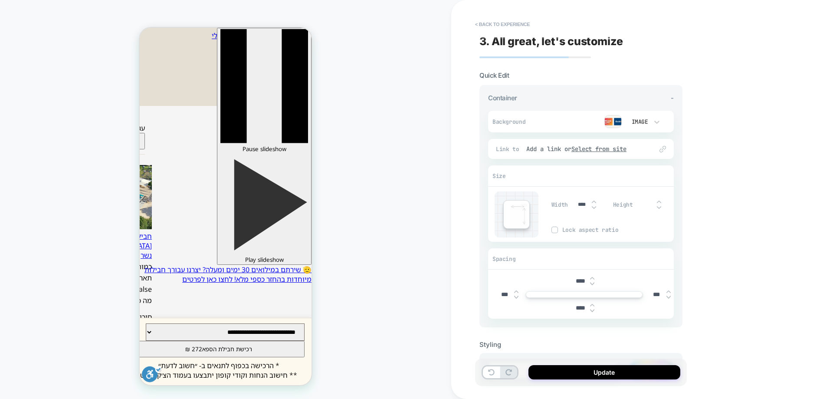
click at [593, 311] on img at bounding box center [592, 310] width 4 height 3
type input "****"
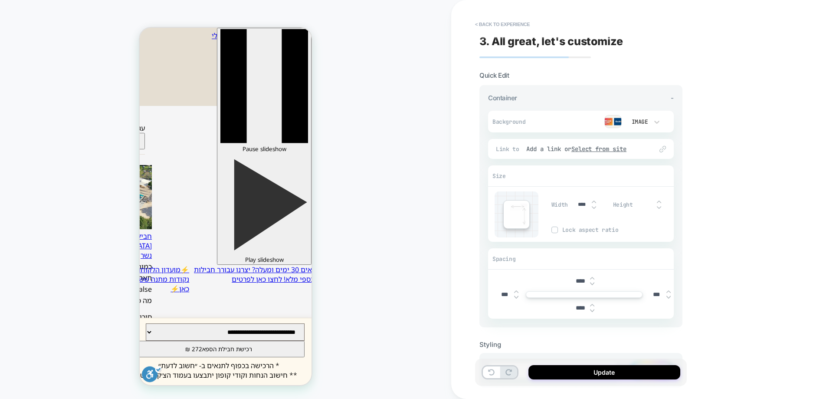
click at [593, 278] on img at bounding box center [592, 277] width 4 height 3
type input "****"
click at [591, 310] on img at bounding box center [592, 310] width 4 height 3
type input "*****"
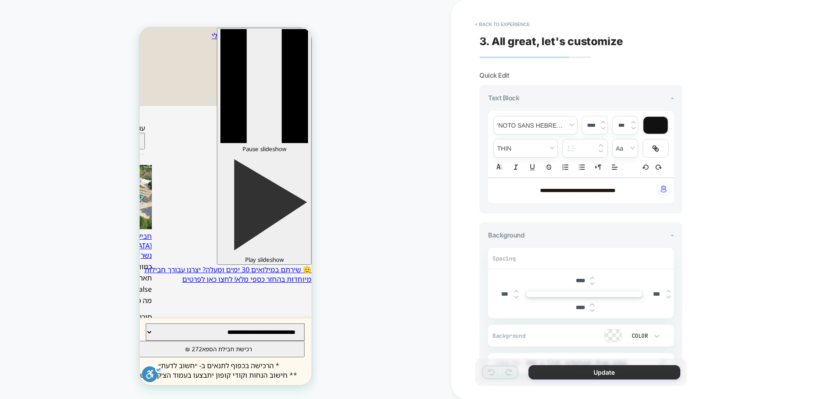
click at [610, 376] on button "Update" at bounding box center [605, 372] width 152 height 14
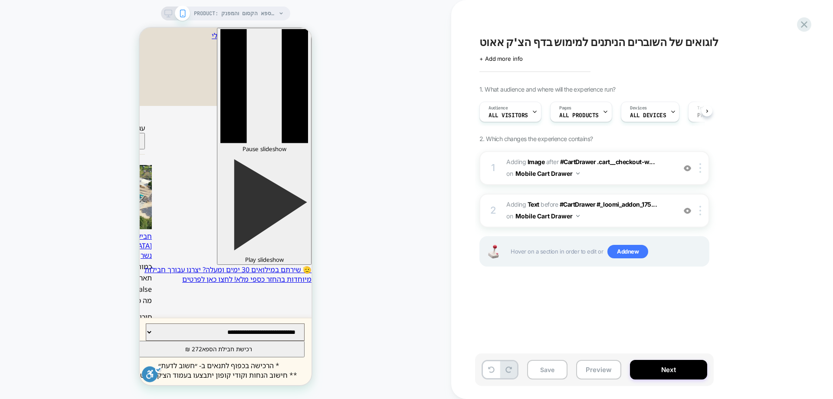
scroll to position [0, 0]
click at [547, 368] on button "Save" at bounding box center [547, 370] width 40 height 20
click at [593, 118] on span "ALL PRODUCTS" at bounding box center [578, 115] width 39 height 6
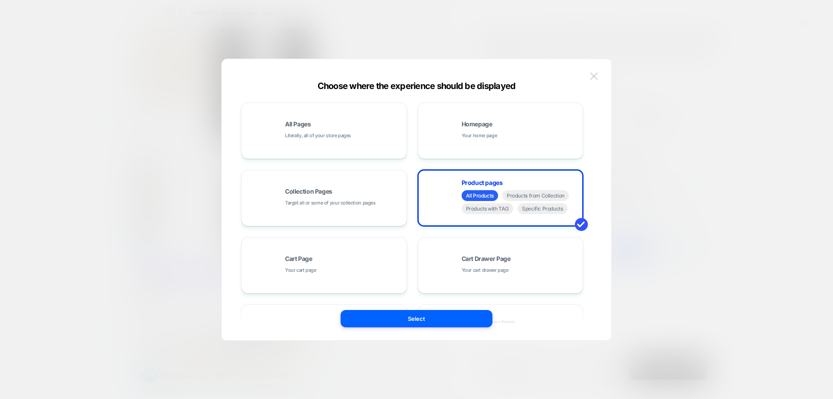
click at [598, 78] on button at bounding box center [594, 76] width 13 height 13
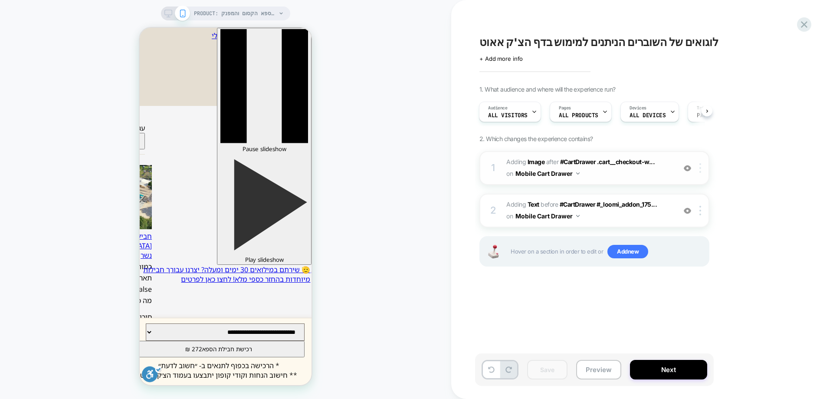
click at [700, 170] on img at bounding box center [701, 168] width 2 height 10
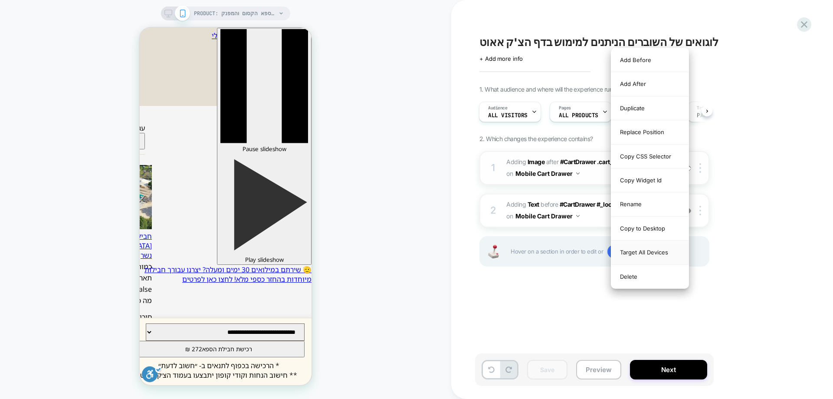
click at [658, 255] on div "Target All Devices" at bounding box center [650, 252] width 77 height 24
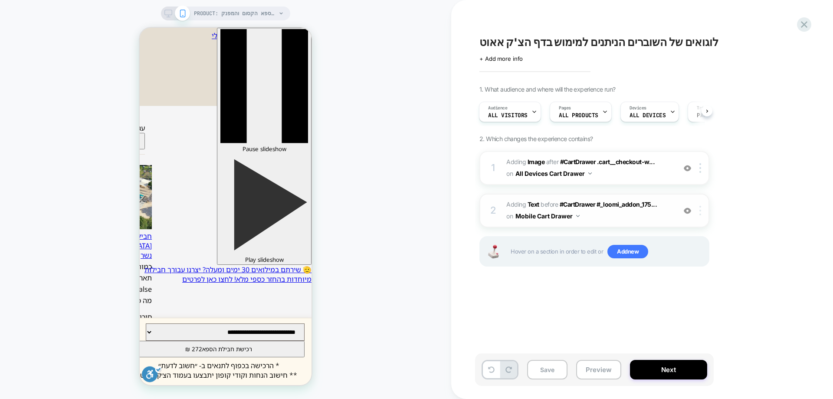
click at [700, 209] on img at bounding box center [701, 211] width 2 height 10
click at [700, 211] on img at bounding box center [701, 211] width 2 height 10
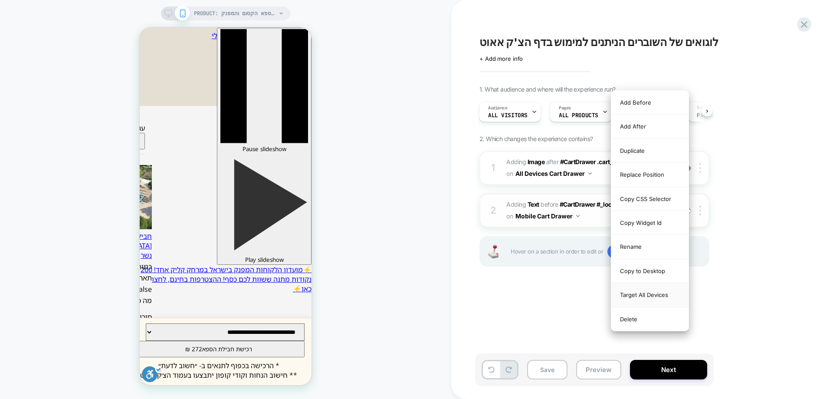
click at [667, 292] on div "Target All Devices" at bounding box center [650, 295] width 77 height 24
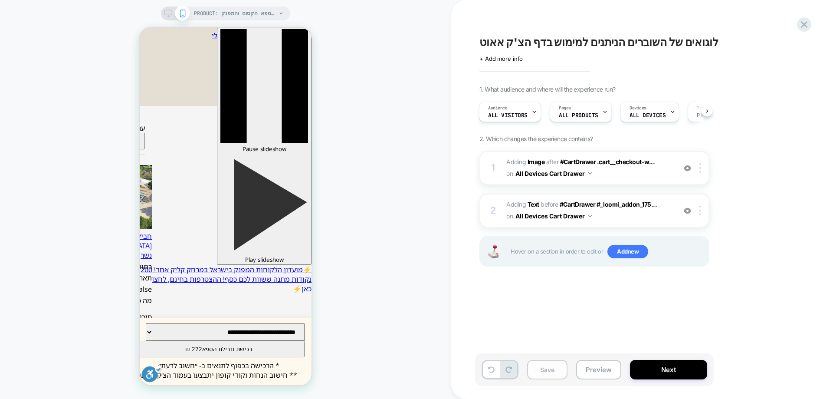
click at [552, 369] on button "Save" at bounding box center [547, 370] width 40 height 20
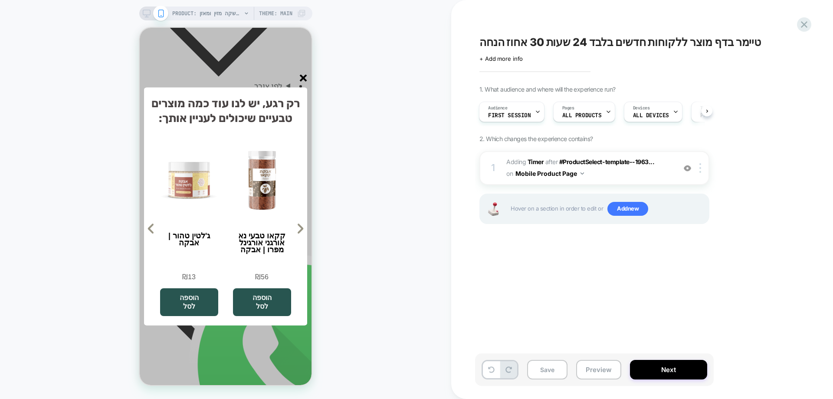
click at [303, 76] on line "סגור" at bounding box center [303, 78] width 6 height 6
